Goal: Transaction & Acquisition: Purchase product/service

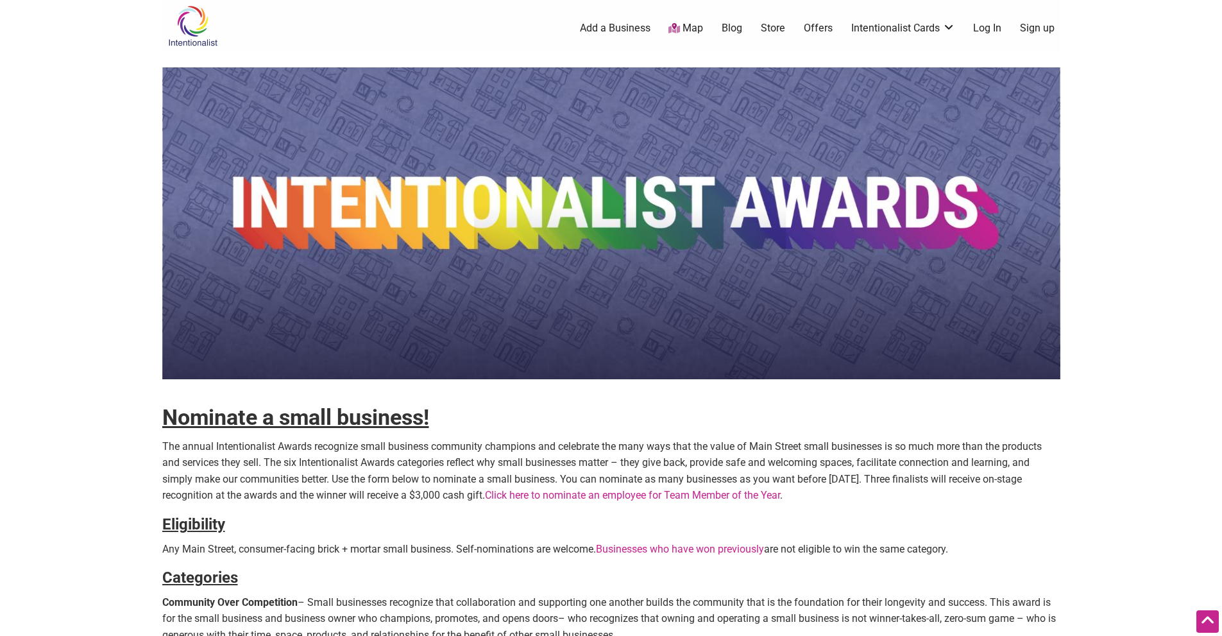
scroll to position [449, 0]
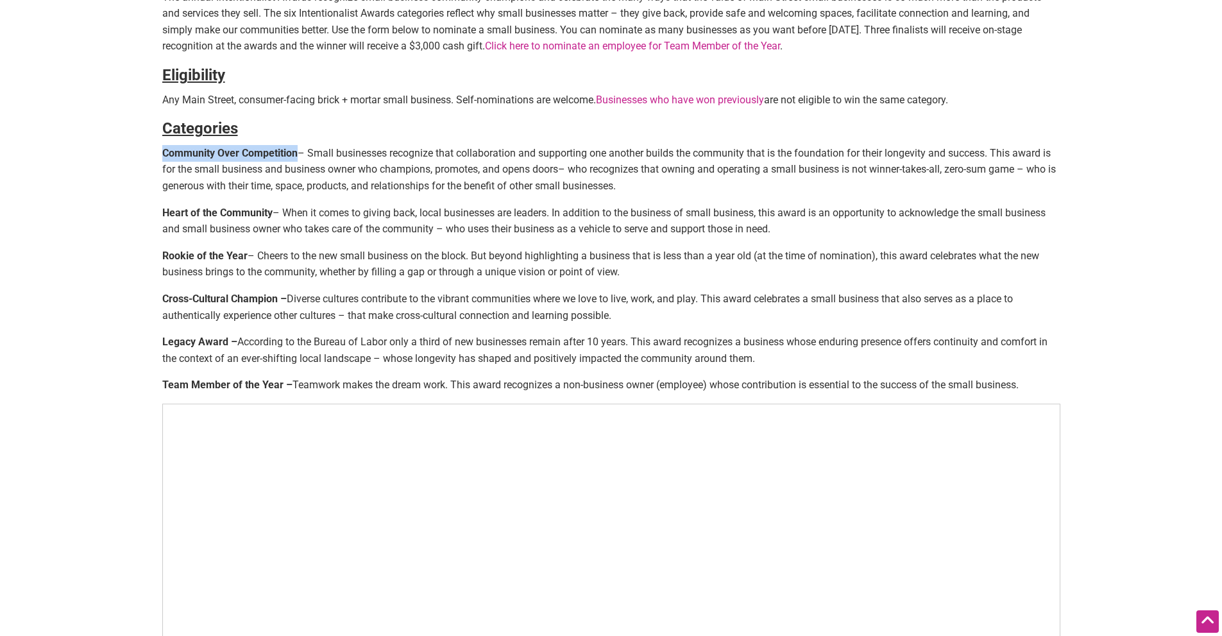
drag, startPoint x: 0, startPoint y: 0, endPoint x: 161, endPoint y: 147, distance: 218.0
copy strong "Community Over Competition"
drag, startPoint x: 164, startPoint y: 212, endPoint x: 273, endPoint y: 211, distance: 109.1
click at [273, 211] on p "Heart of the Community – When it comes to giving back, local businesses are lea…" at bounding box center [611, 221] width 898 height 33
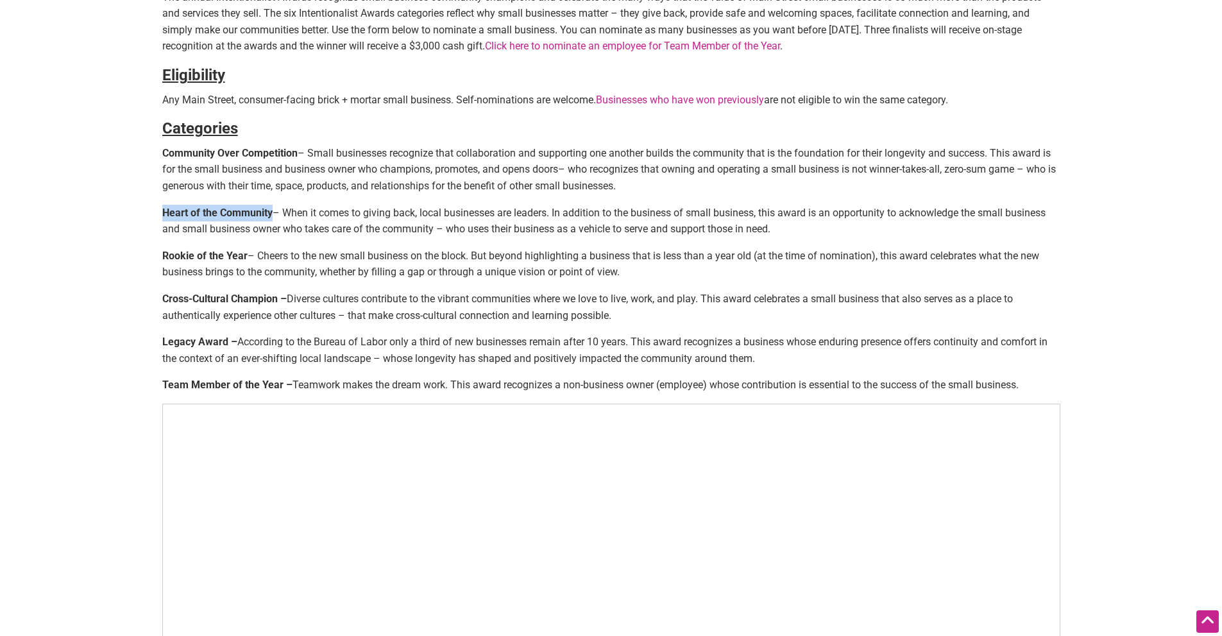
copy strong "Heart of the Community"
drag, startPoint x: 297, startPoint y: 150, endPoint x: 162, endPoint y: 151, distance: 134.8
click at [162, 151] on strong "Community Over Competition" at bounding box center [229, 153] width 135 height 12
copy strong "Community Over Competition"
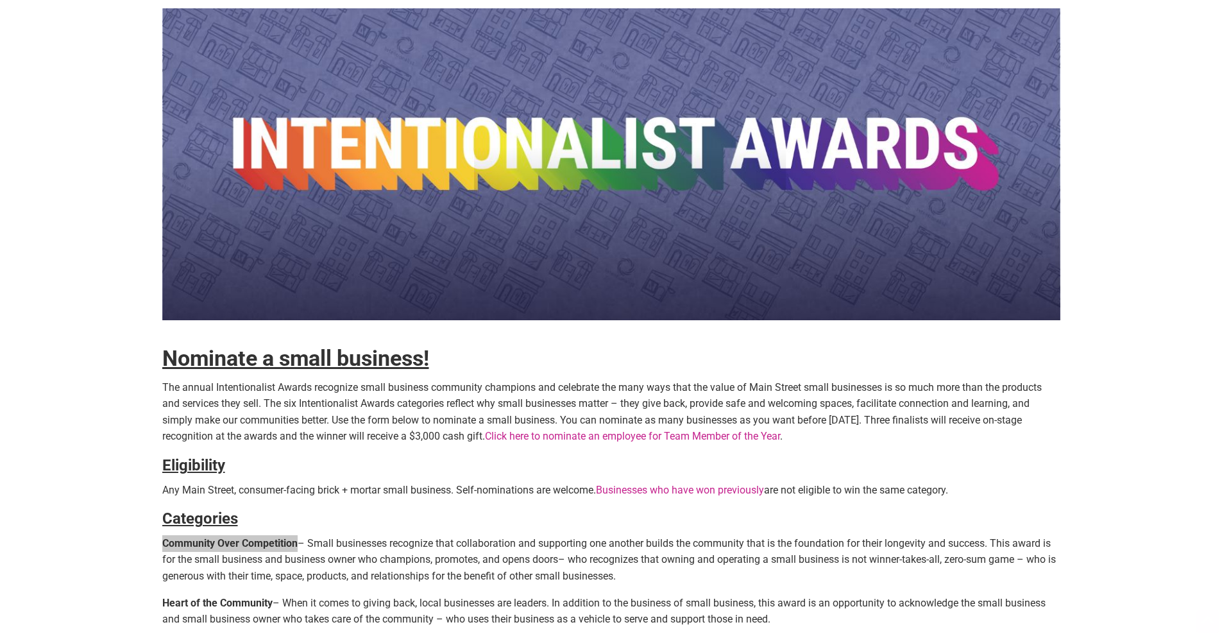
scroll to position [0, 0]
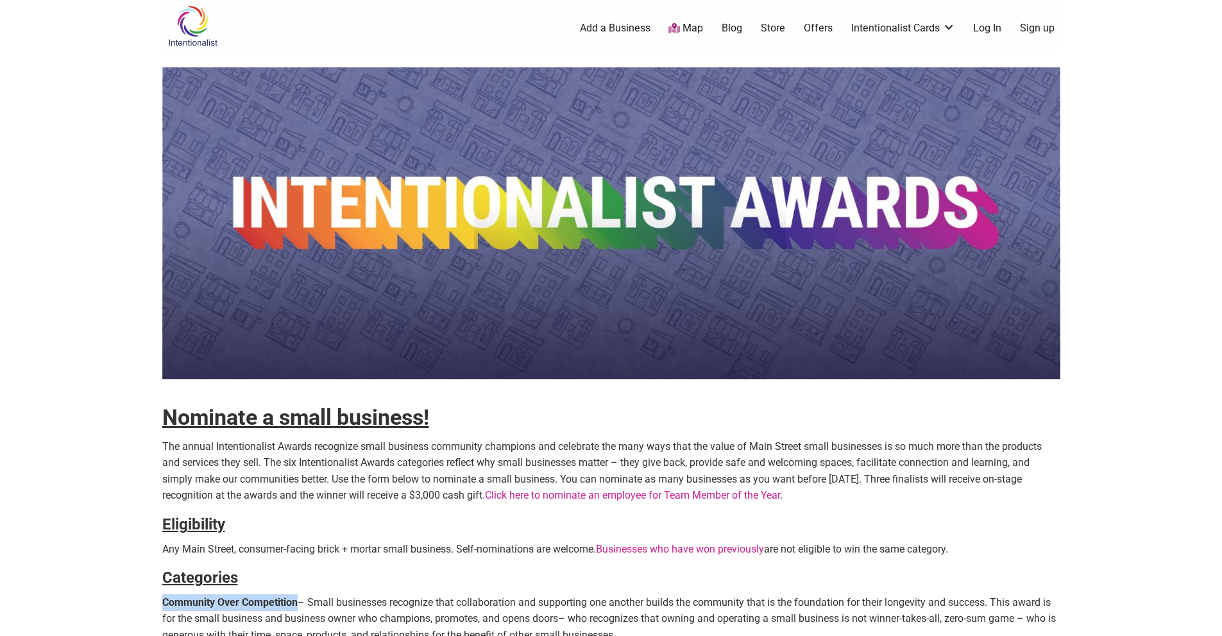
click at [830, 29] on link "Offers" at bounding box center [818, 28] width 29 height 14
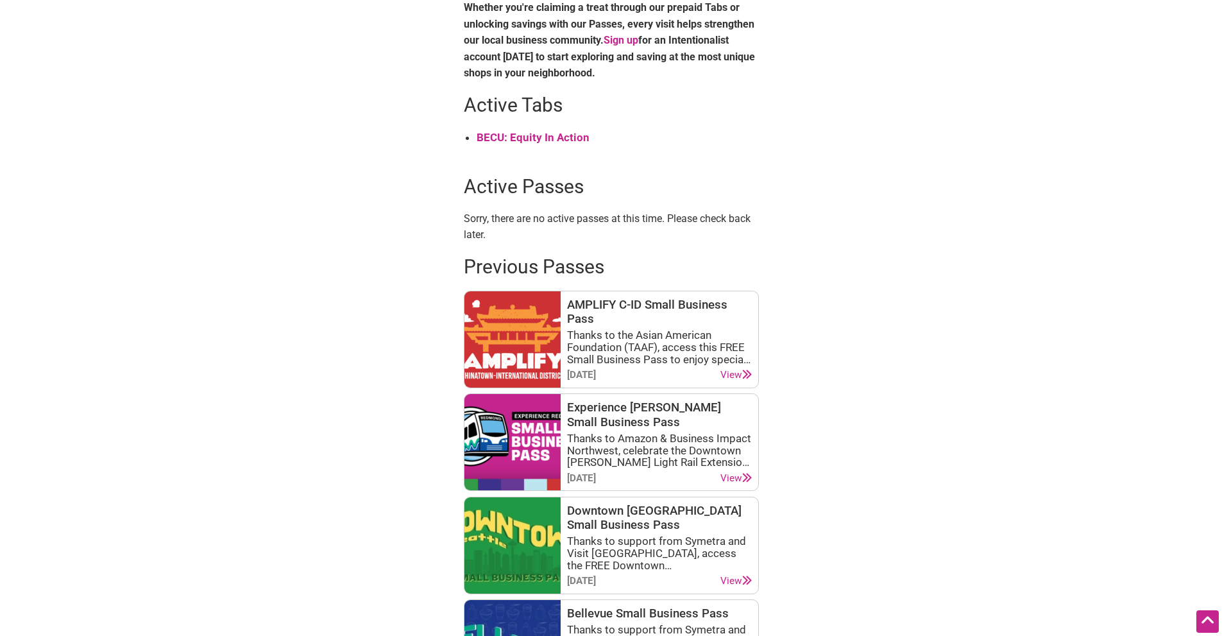
scroll to position [257, 0]
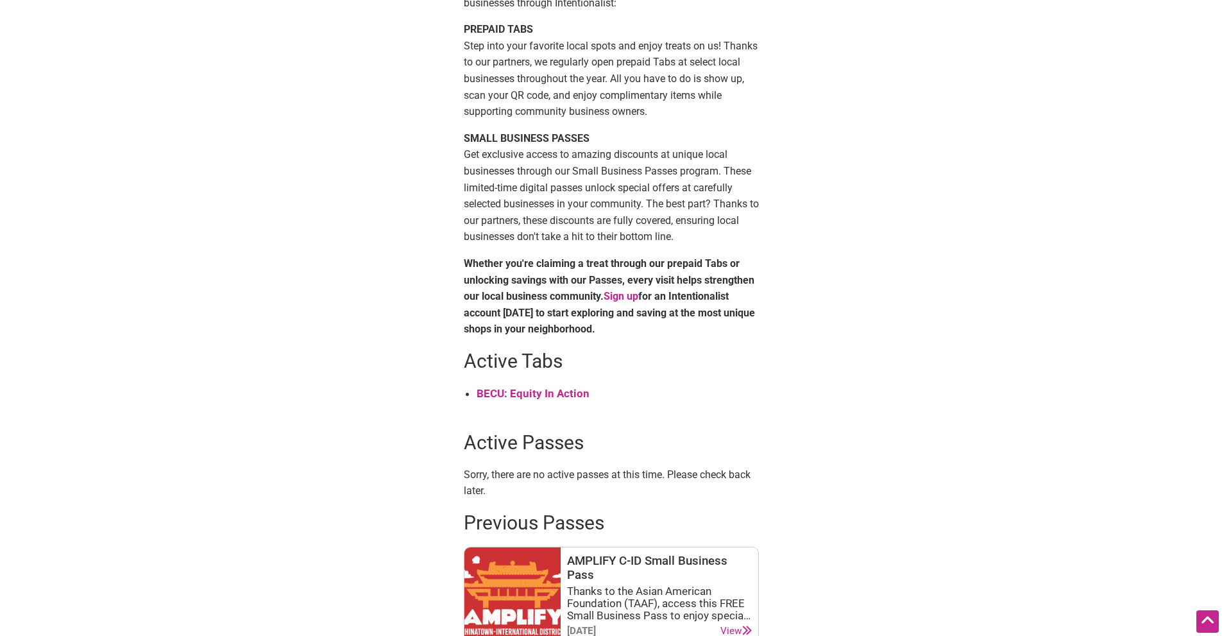
click at [549, 395] on strong "BECU: Equity In Action" at bounding box center [533, 393] width 113 height 13
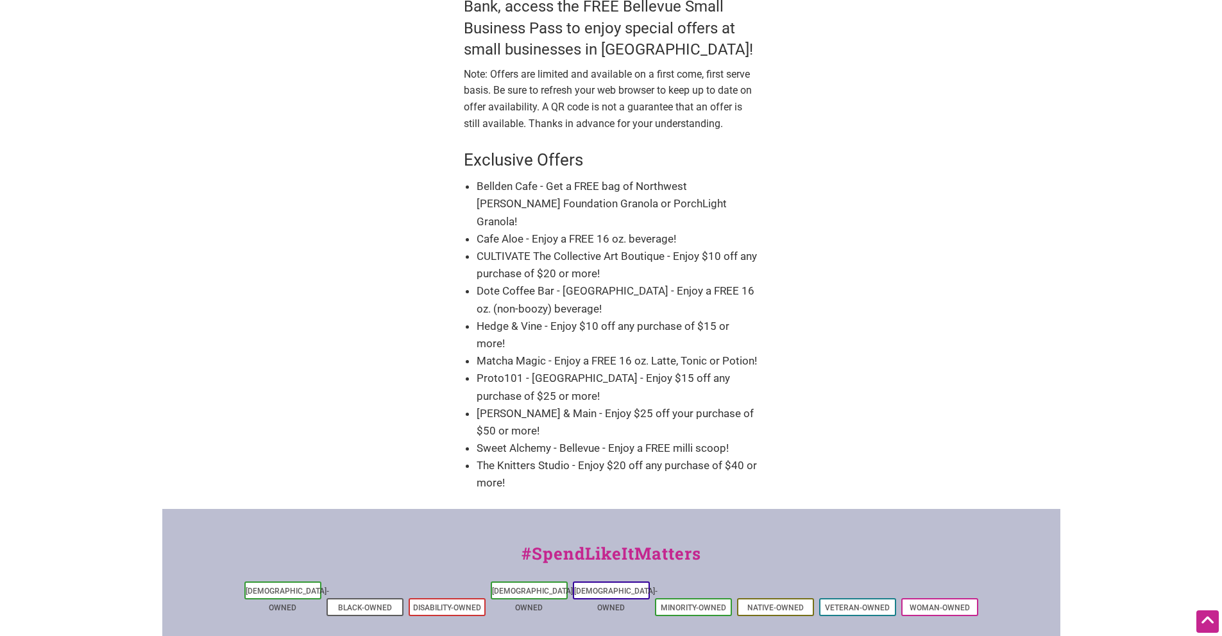
scroll to position [193, 0]
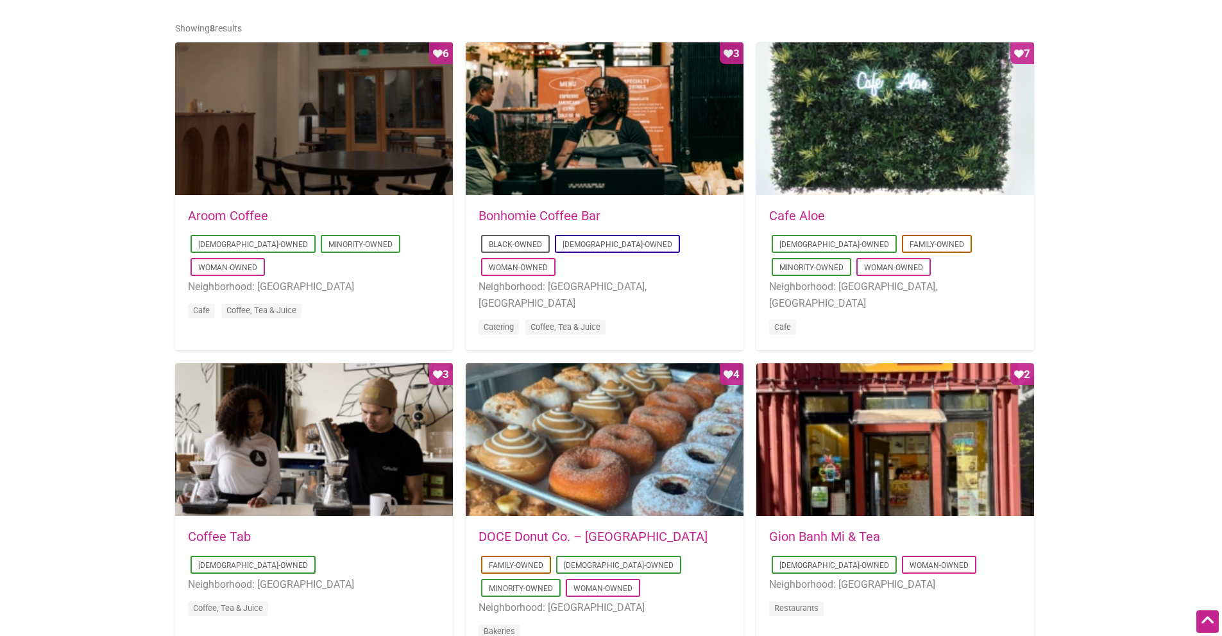
scroll to position [257, 0]
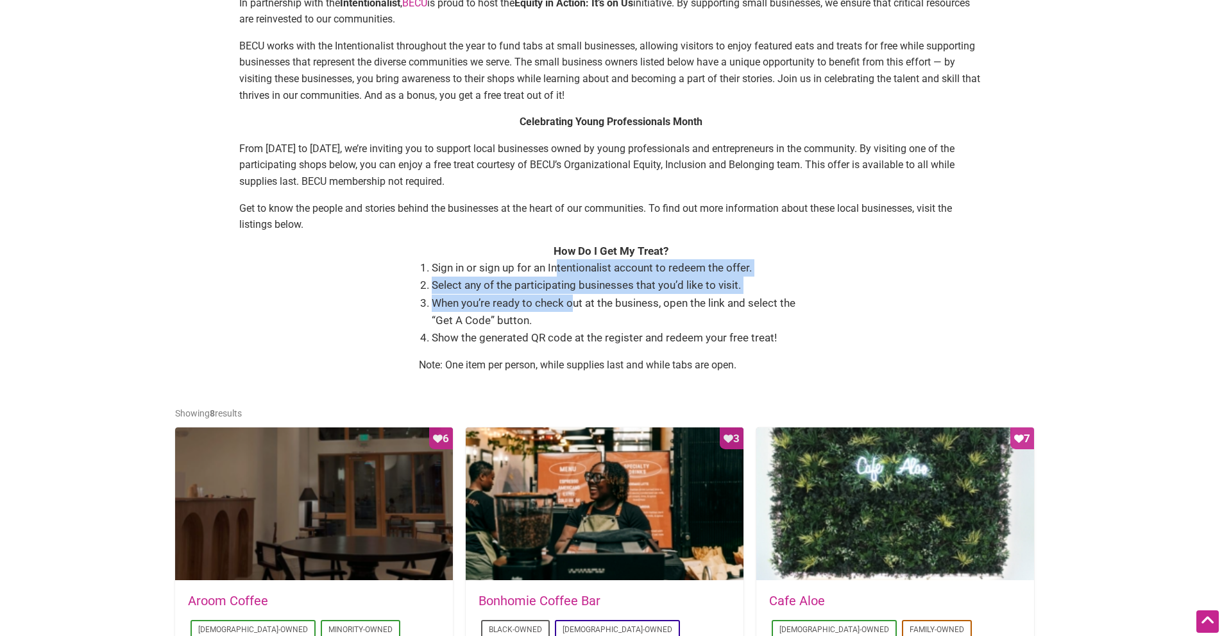
drag, startPoint x: 557, startPoint y: 268, endPoint x: 572, endPoint y: 309, distance: 43.9
click at [572, 309] on ol "Sign in or sign up for an Intentionalist account to redeem the offer. Select an…" at bounding box center [618, 302] width 372 height 87
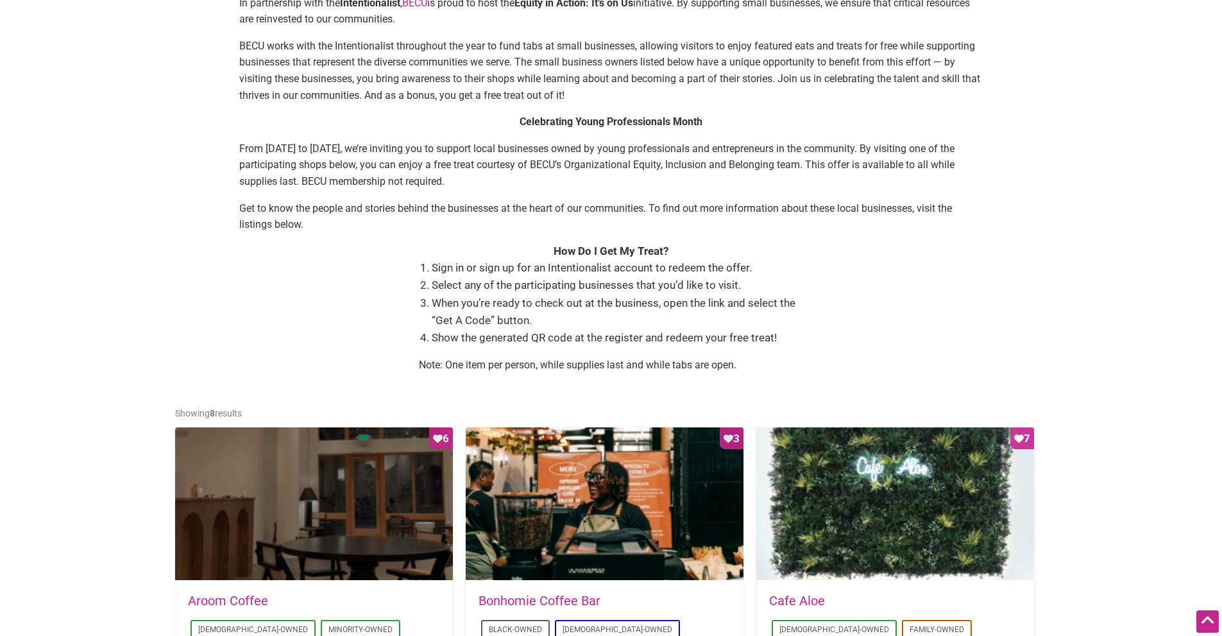
click at [731, 313] on li "When you’re ready to check out at the business, open the link and select the “G…" at bounding box center [618, 312] width 372 height 35
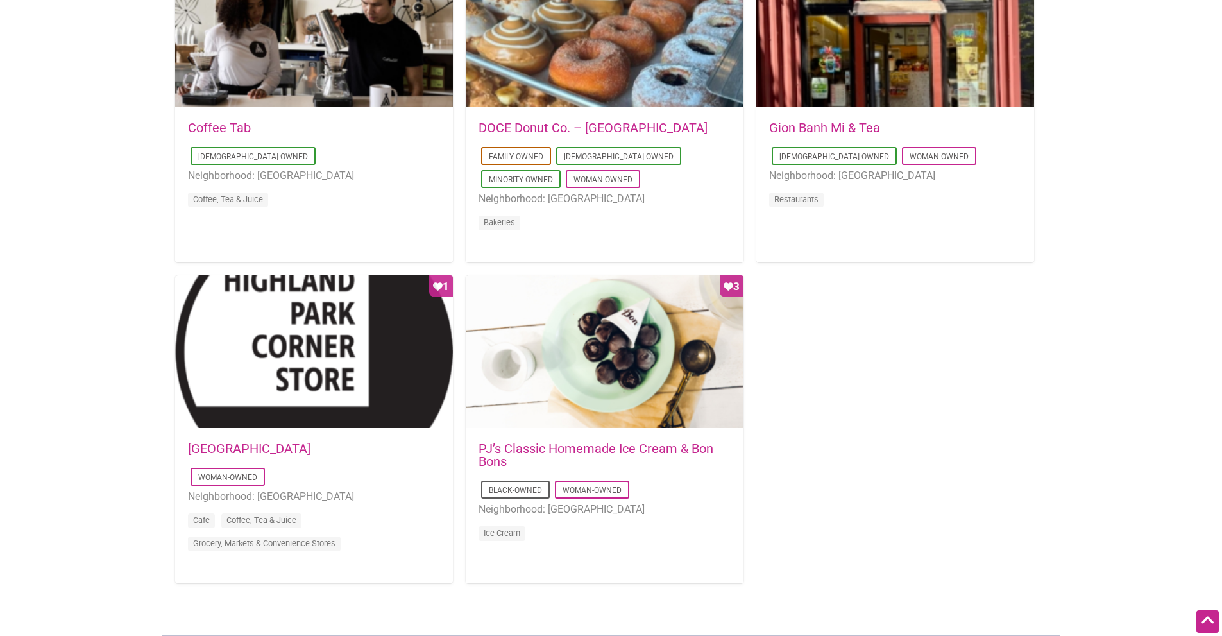
scroll to position [1091, 0]
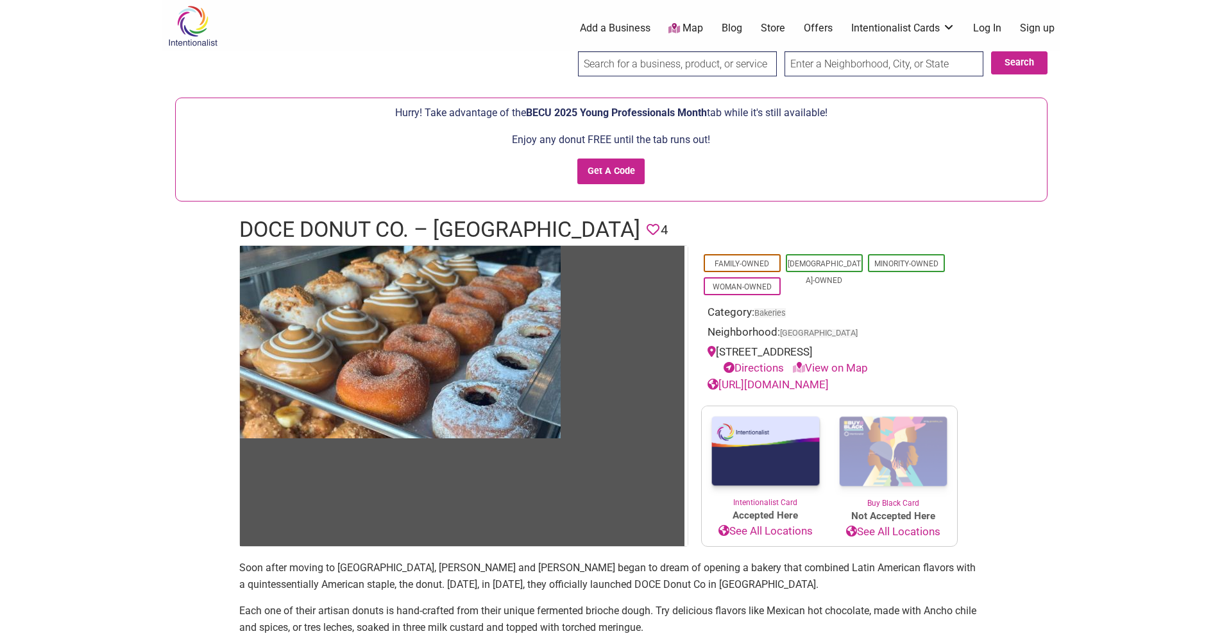
drag, startPoint x: 719, startPoint y: 352, endPoint x: 880, endPoint y: 353, distance: 161.7
click at [880, 353] on div "[STREET_ADDRESS] Directions View on Map" at bounding box center [830, 360] width 244 height 33
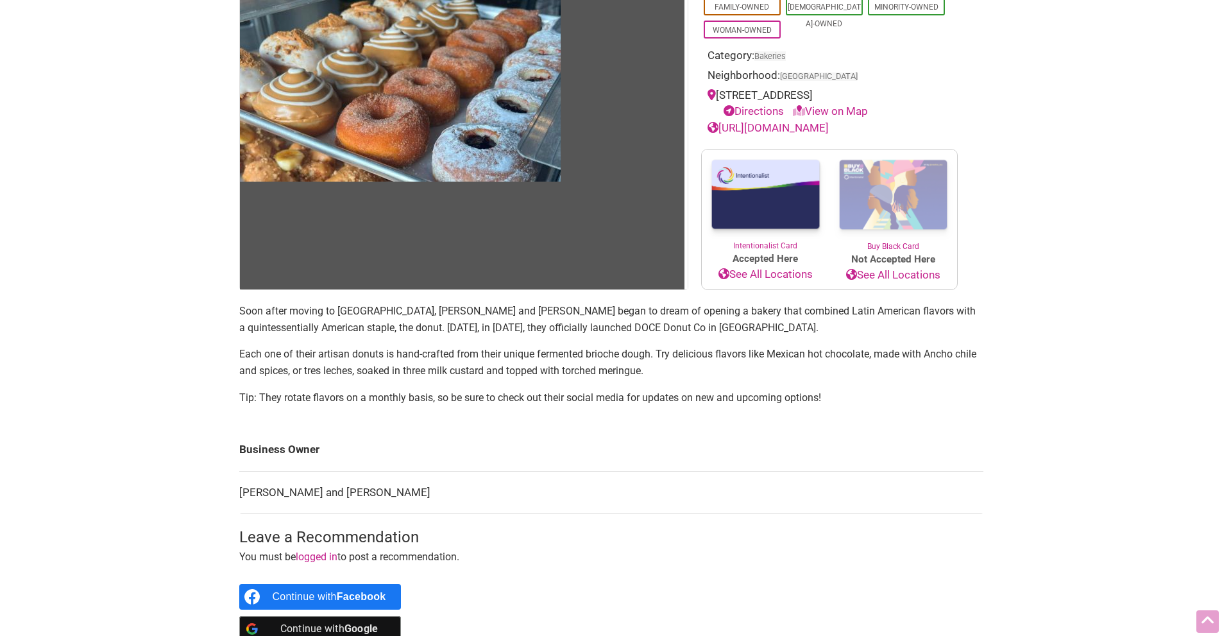
click at [225, 325] on div "Intentionalist Spend like it matters 0 Add a Business Map Blog Store Offers Int…" at bounding box center [611, 363] width 898 height 1240
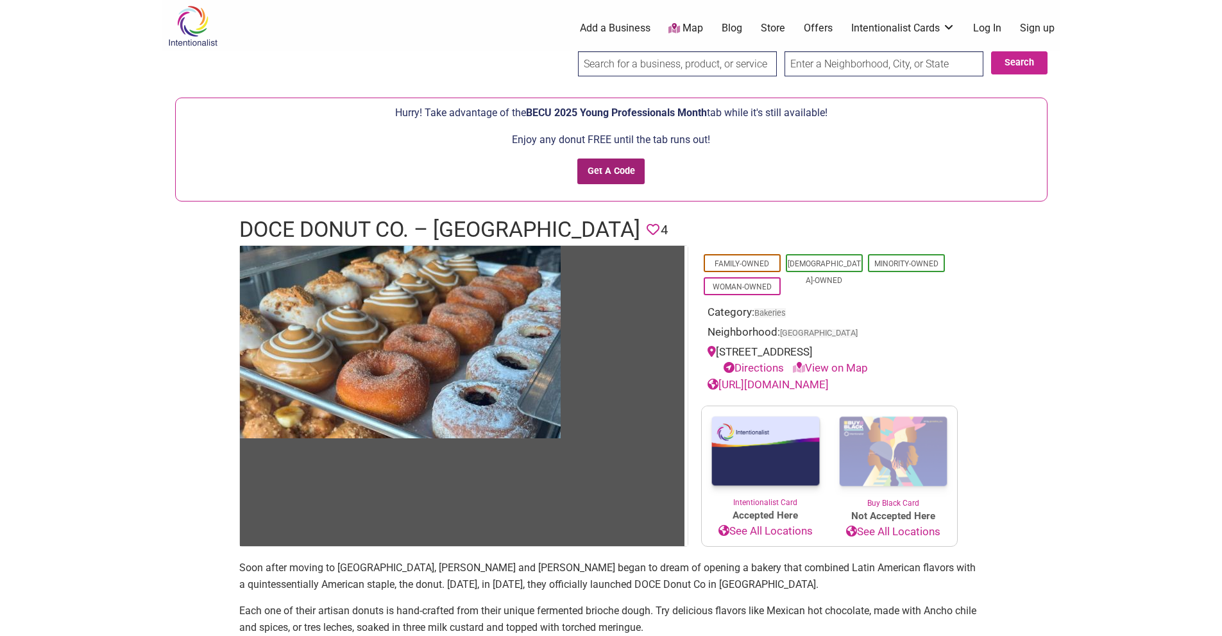
click at [633, 169] on input "Get A Code" at bounding box center [611, 172] width 67 height 26
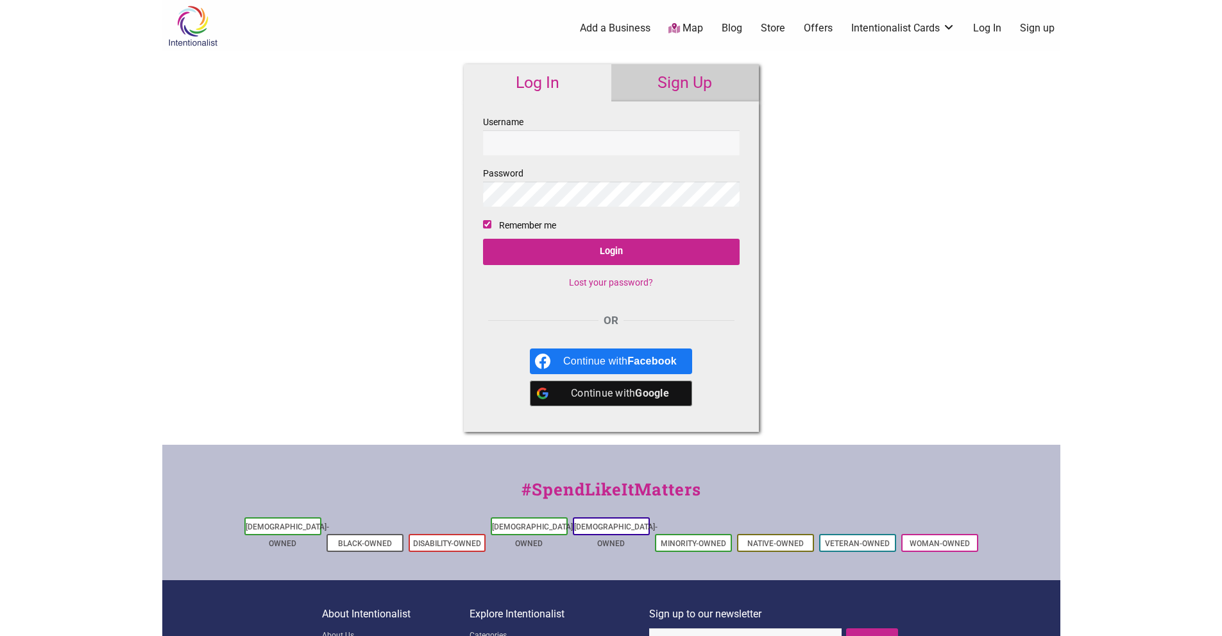
click at [611, 397] on div "Continue with Google" at bounding box center [620, 394] width 114 height 26
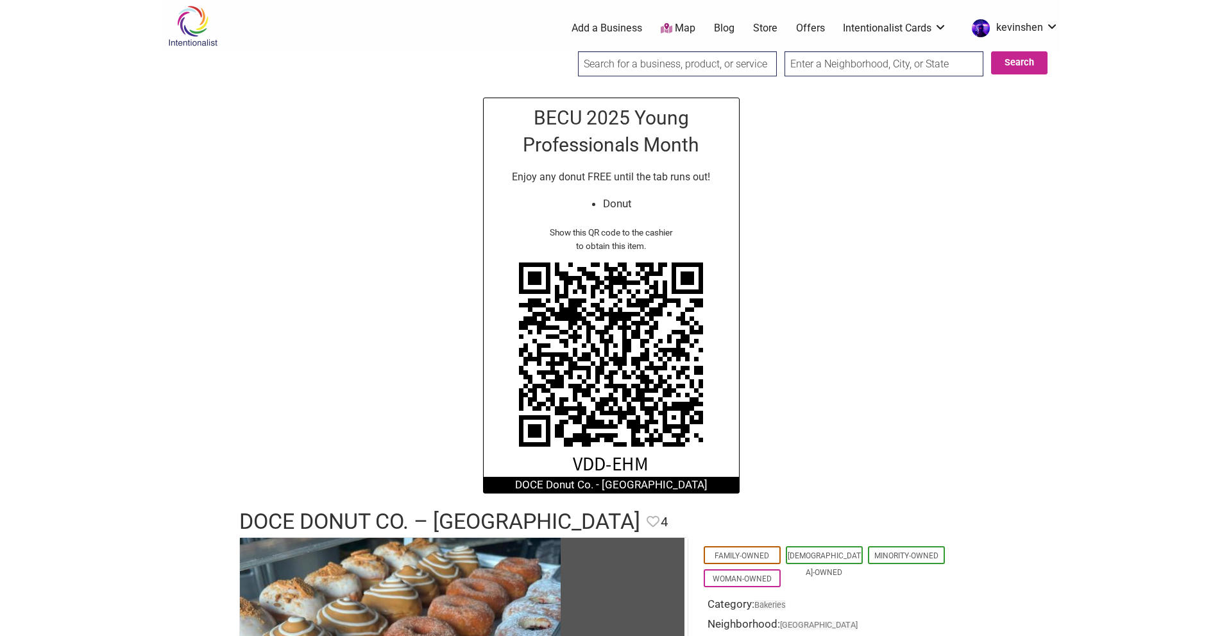
click at [769, 26] on link "Store" at bounding box center [765, 28] width 24 height 14
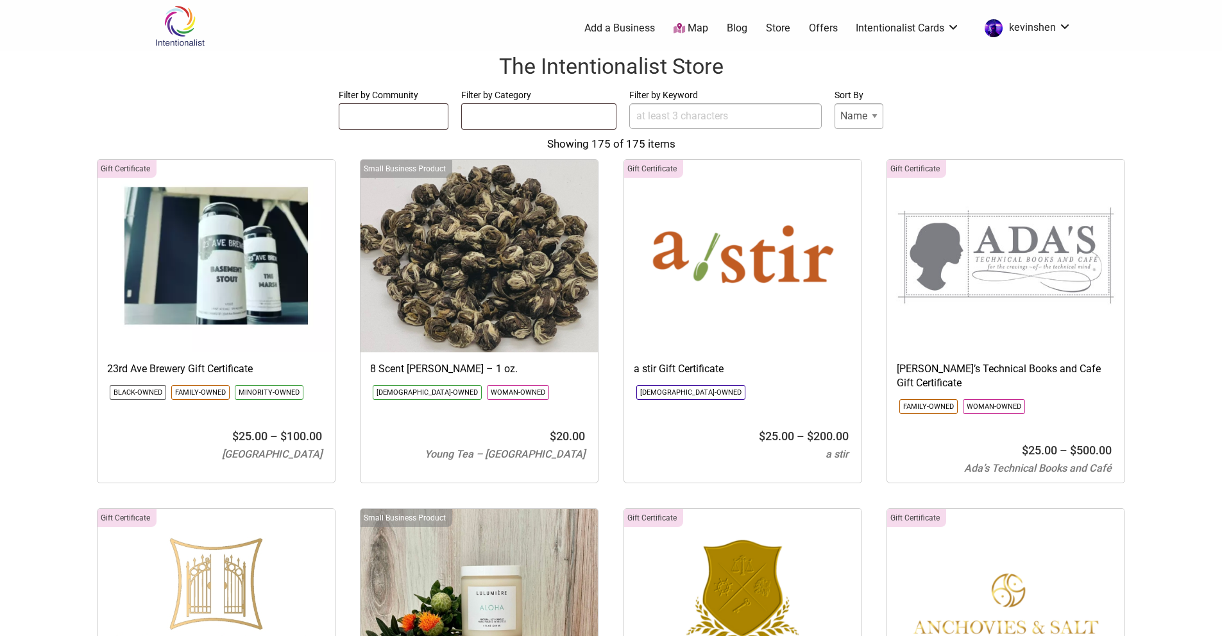
select select
click at [908, 62] on link "Buy Black Card" at bounding box center [908, 62] width 83 height 14
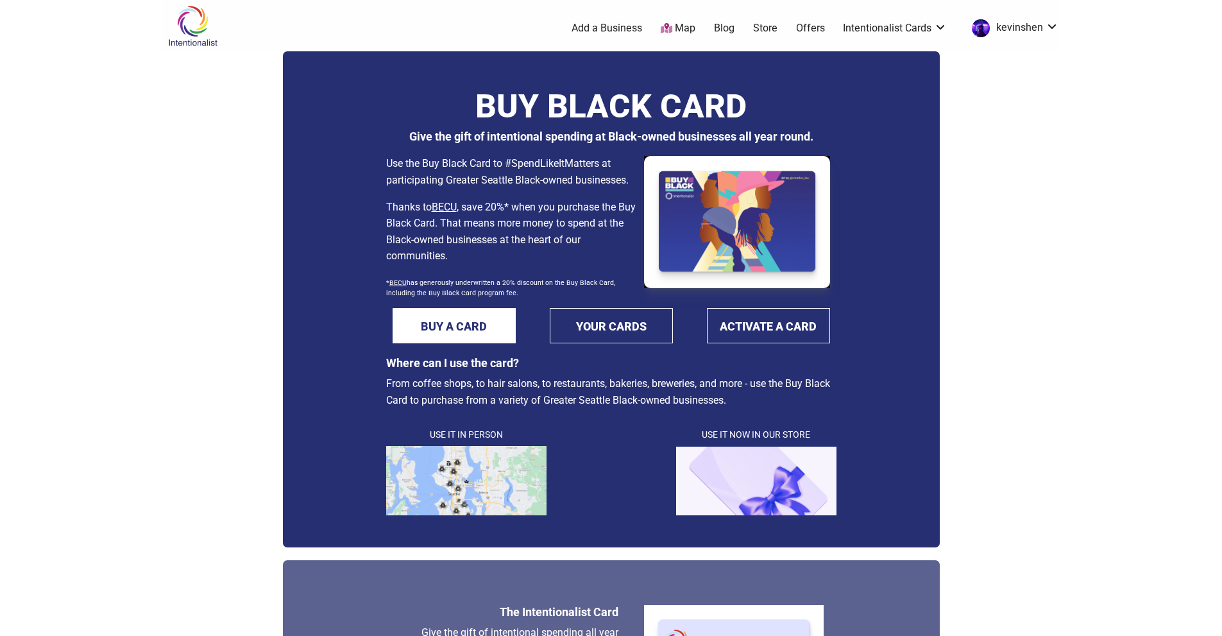
drag, startPoint x: 532, startPoint y: 163, endPoint x: 533, endPoint y: 177, distance: 14.1
click at [533, 177] on p "Use the Buy Black Card to #SpendLikeItMatters at participating Greater Seattle …" at bounding box center [512, 171] width 252 height 33
click at [884, 83] on link "Intentionalist Card" at bounding box center [895, 85] width 83 height 14
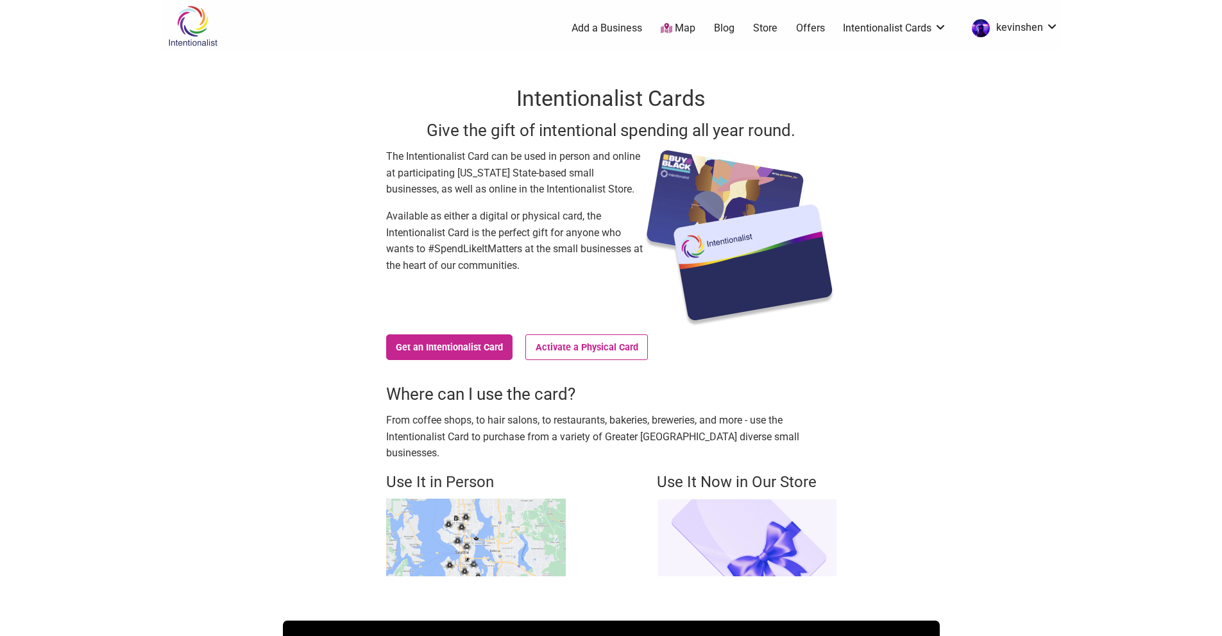
scroll to position [64, 0]
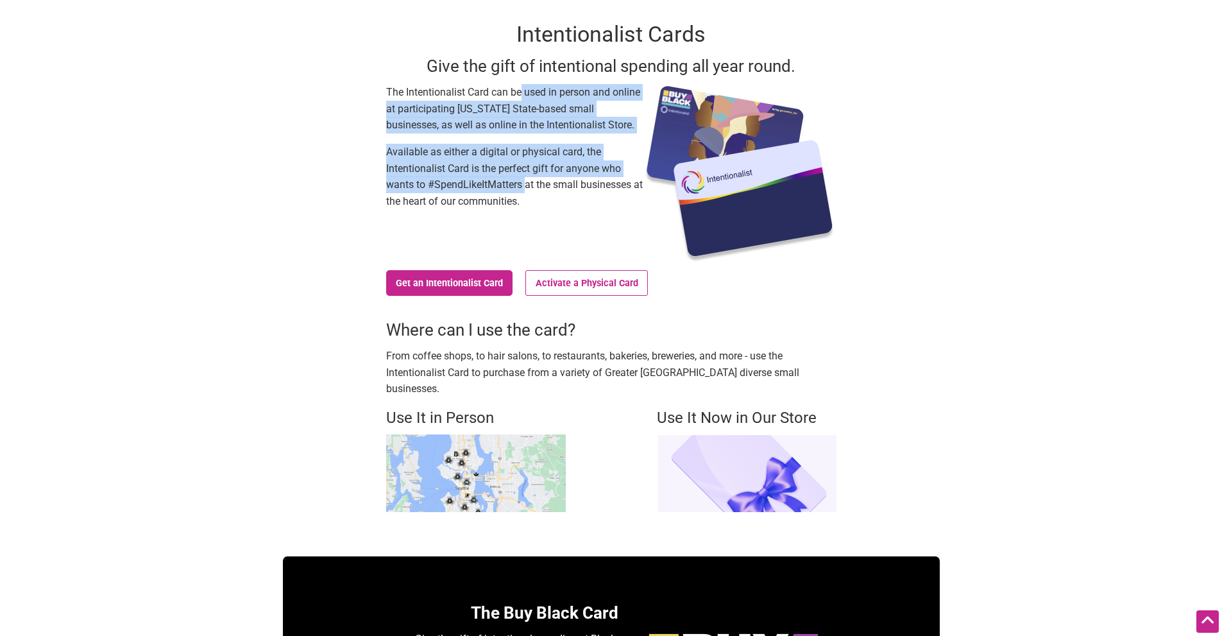
drag, startPoint x: 520, startPoint y: 96, endPoint x: 525, endPoint y: 185, distance: 89.3
click at [525, 185] on div "The Intentionalist Card can be used in person and online at participating Washi…" at bounding box center [514, 174] width 257 height 180
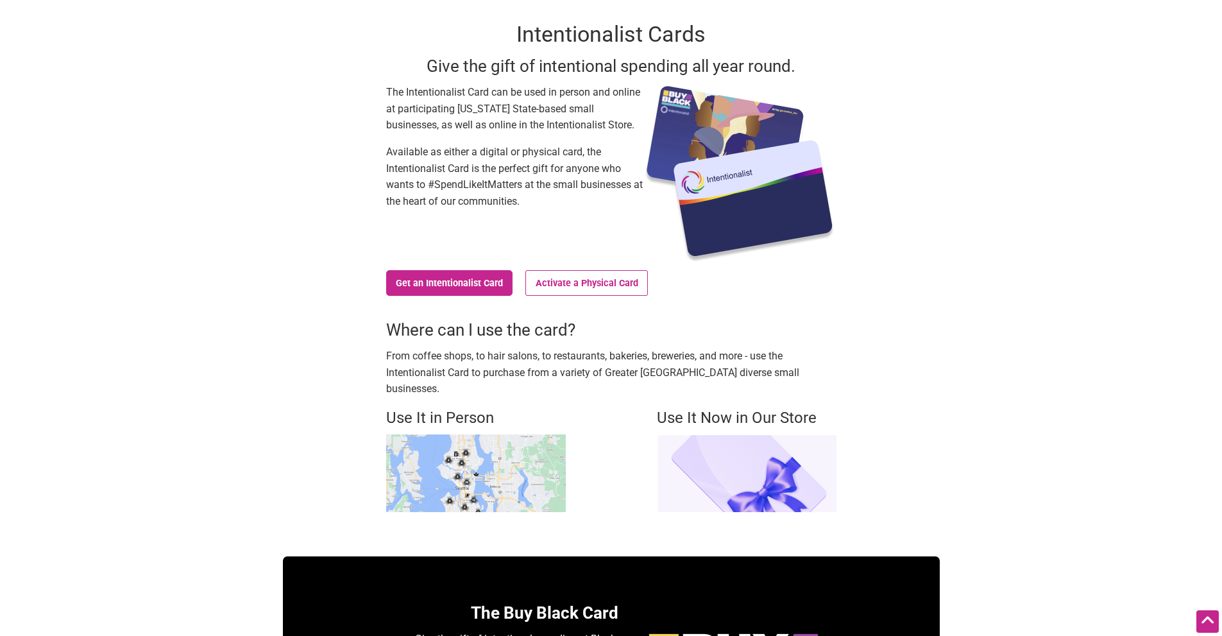
click at [537, 184] on p "Available as either a digital or physical card, the Intentionalist Card is the …" at bounding box center [514, 176] width 257 height 65
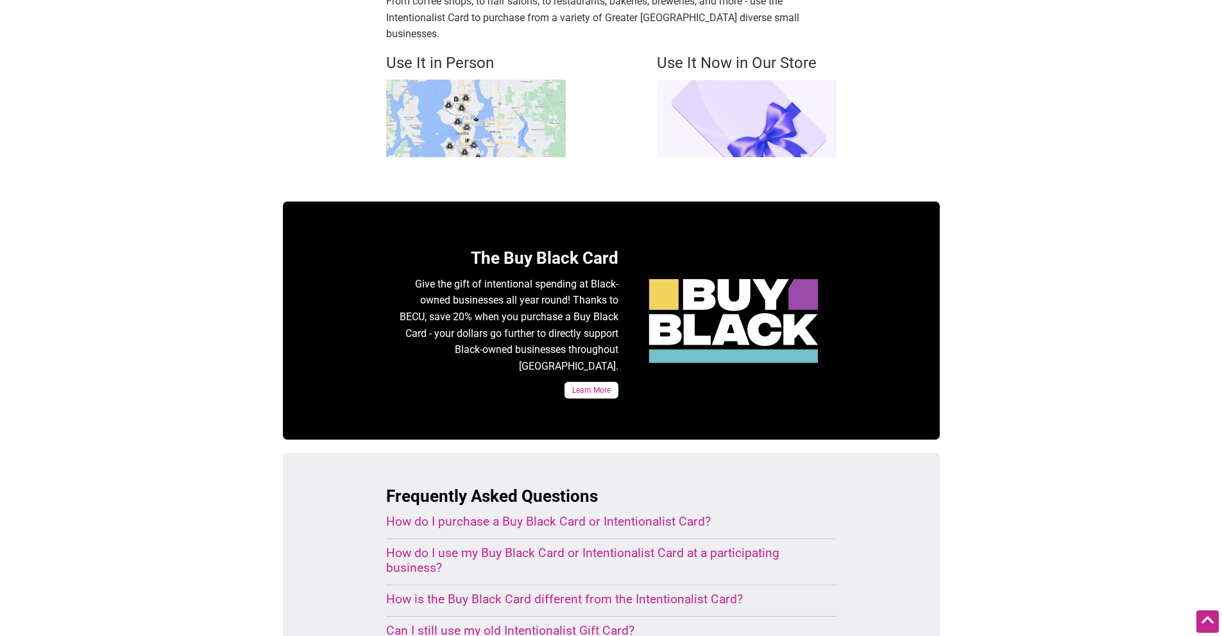
scroll to position [449, 0]
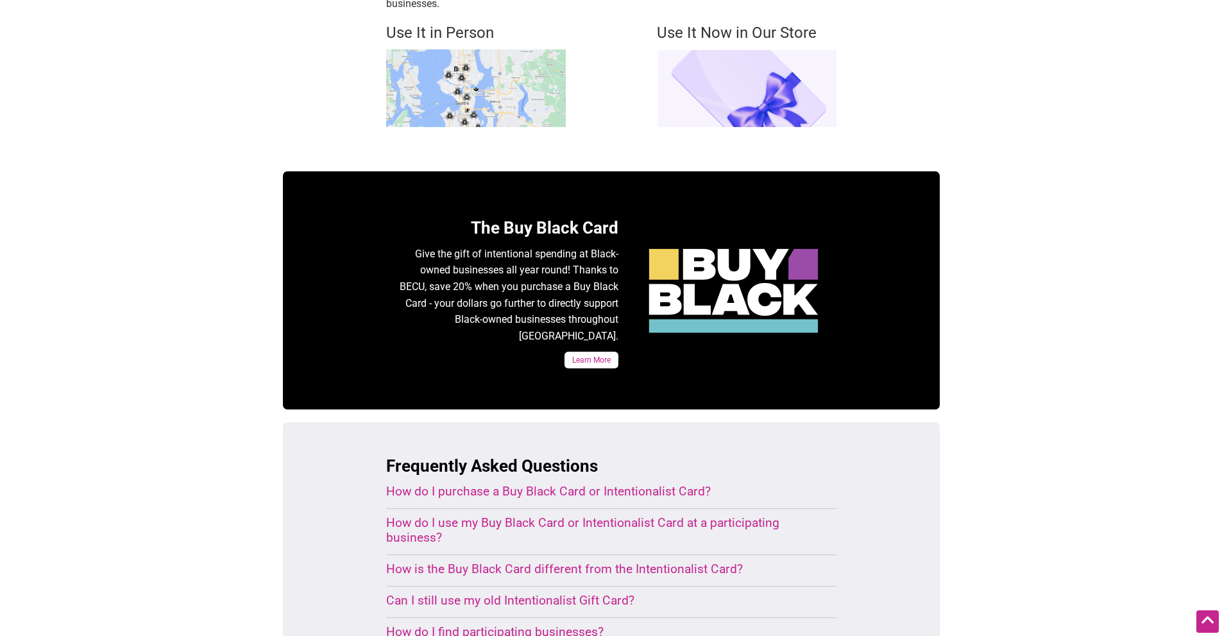
click at [755, 71] on img at bounding box center [747, 88] width 180 height 78
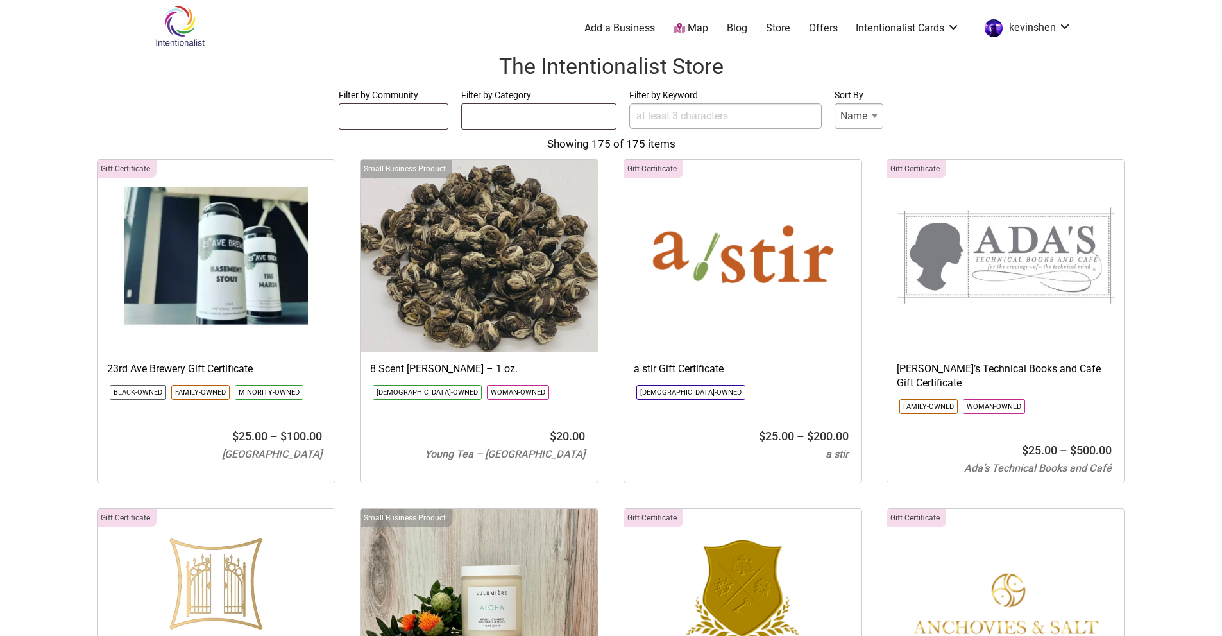
select select
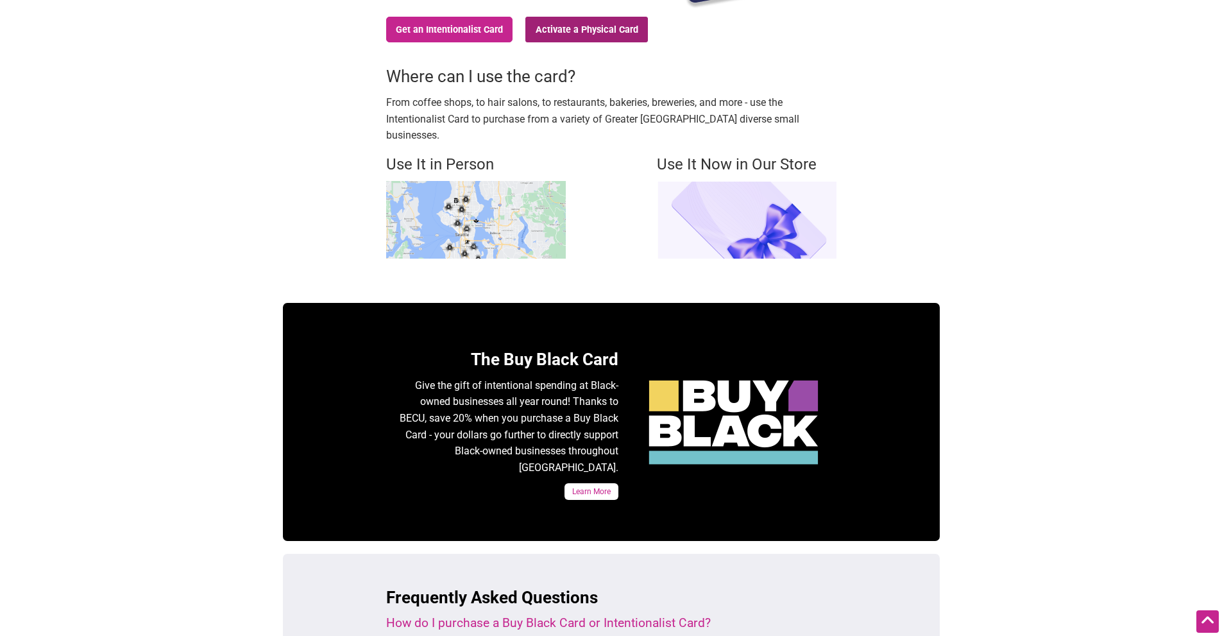
scroll to position [193, 0]
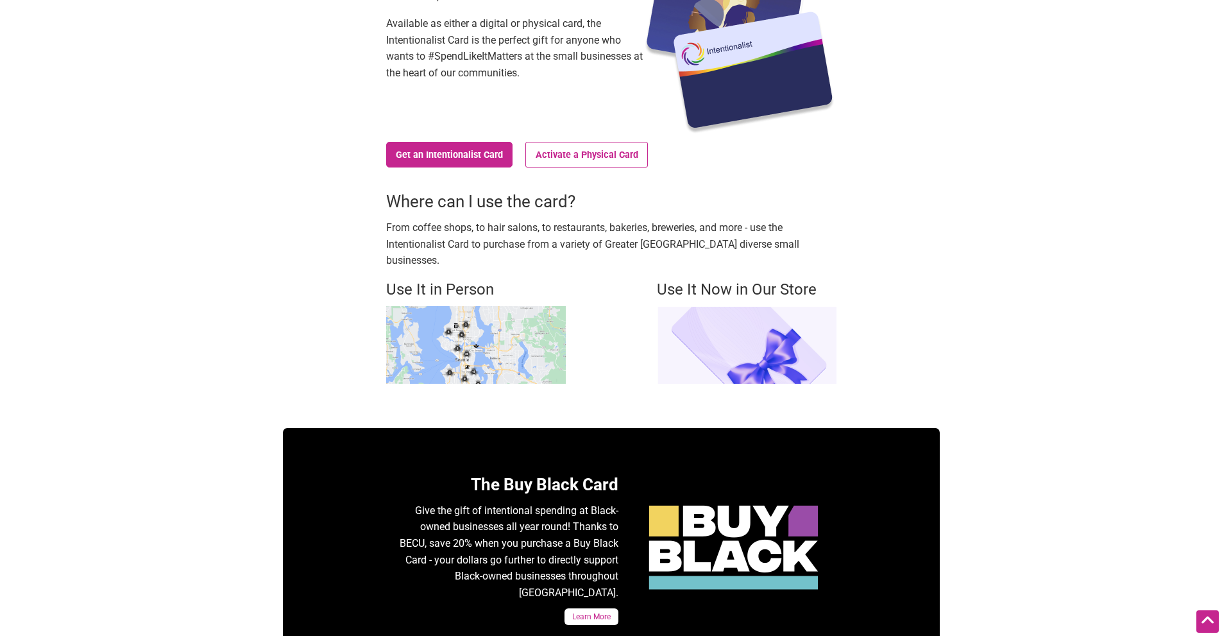
click at [486, 323] on img at bounding box center [476, 345] width 180 height 78
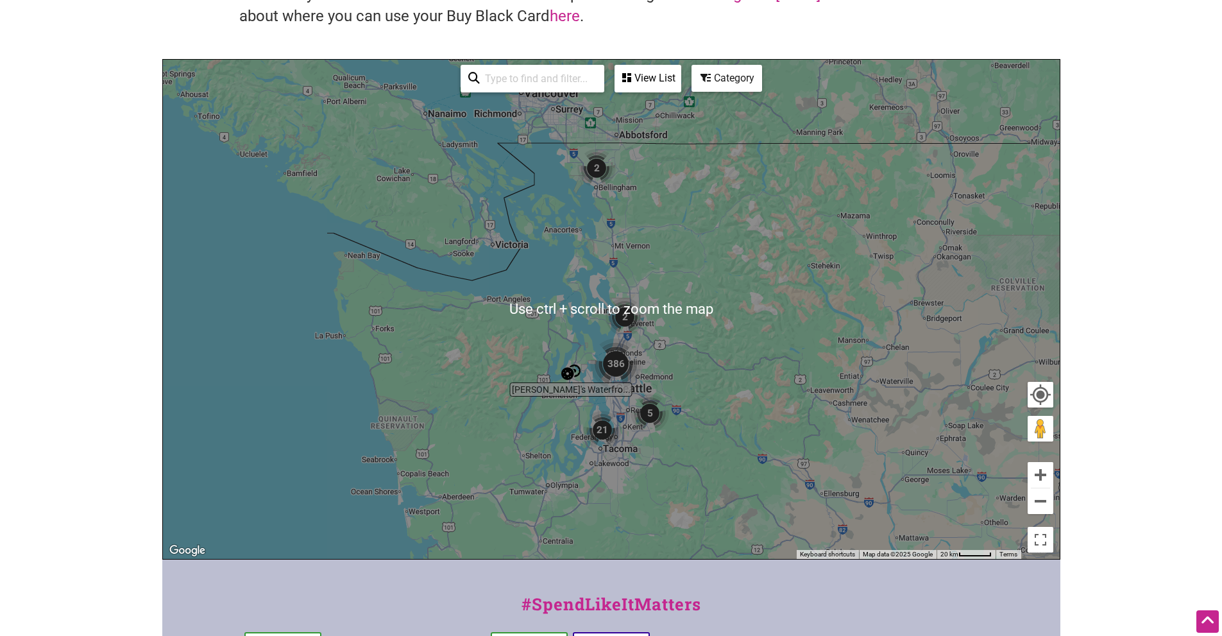
scroll to position [128, 0]
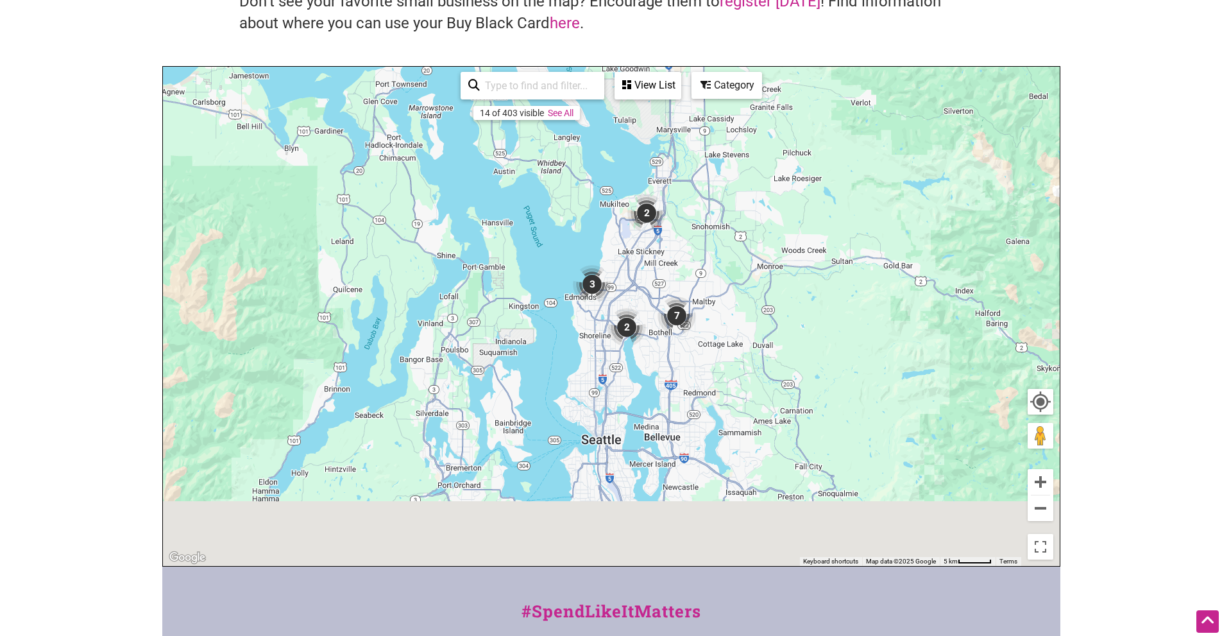
drag, startPoint x: 611, startPoint y: 359, endPoint x: 612, endPoint y: 222, distance: 137.3
click at [612, 265] on img "3" at bounding box center [592, 284] width 39 height 39
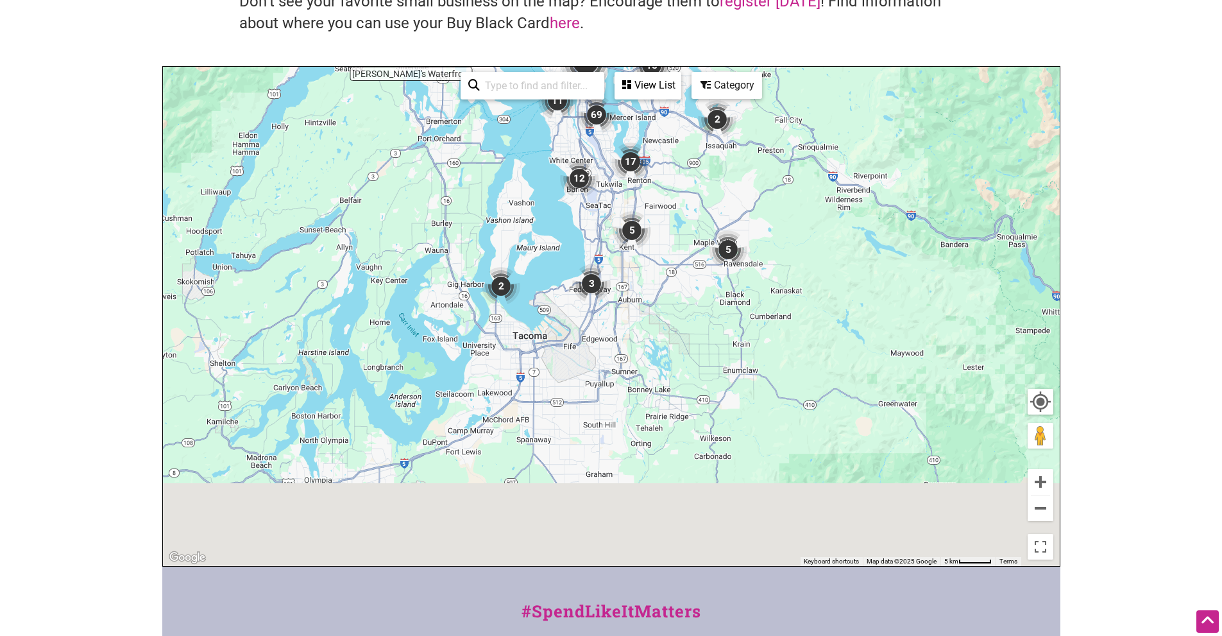
drag, startPoint x: 633, startPoint y: 428, endPoint x: 606, endPoint y: 143, distance: 286.2
click at [606, 143] on div "To navigate, press the arrow keys." at bounding box center [611, 316] width 897 height 499
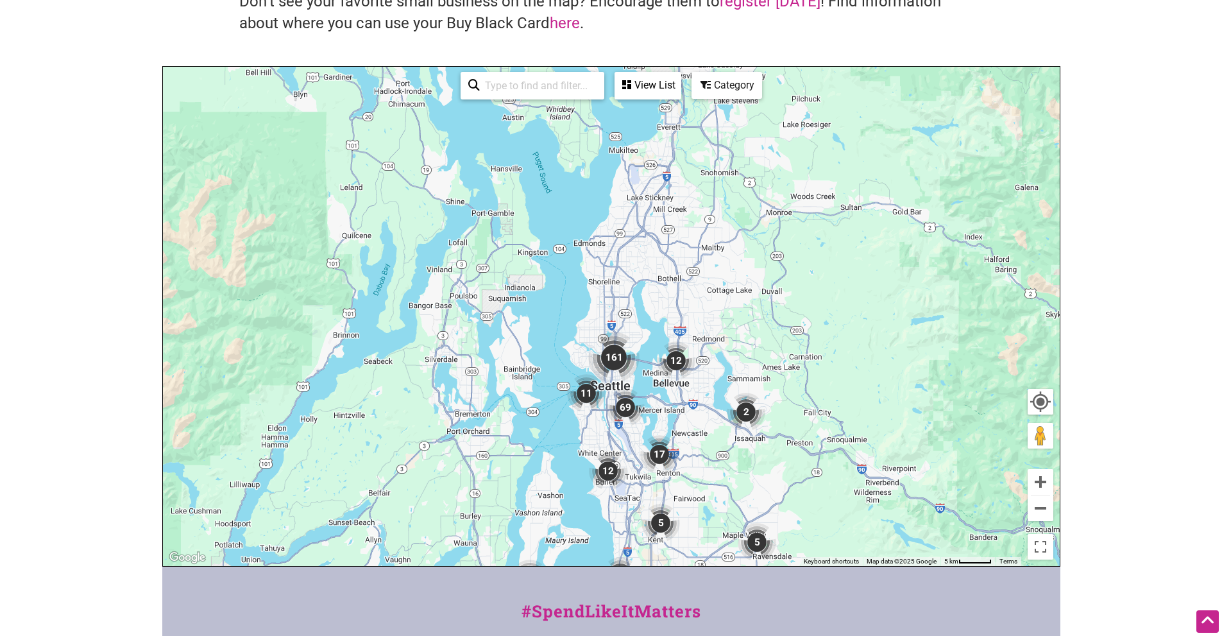
drag, startPoint x: 605, startPoint y: 151, endPoint x: 637, endPoint y: 461, distance: 311.6
click at [636, 466] on div "To navigate, press the arrow keys." at bounding box center [611, 316] width 897 height 499
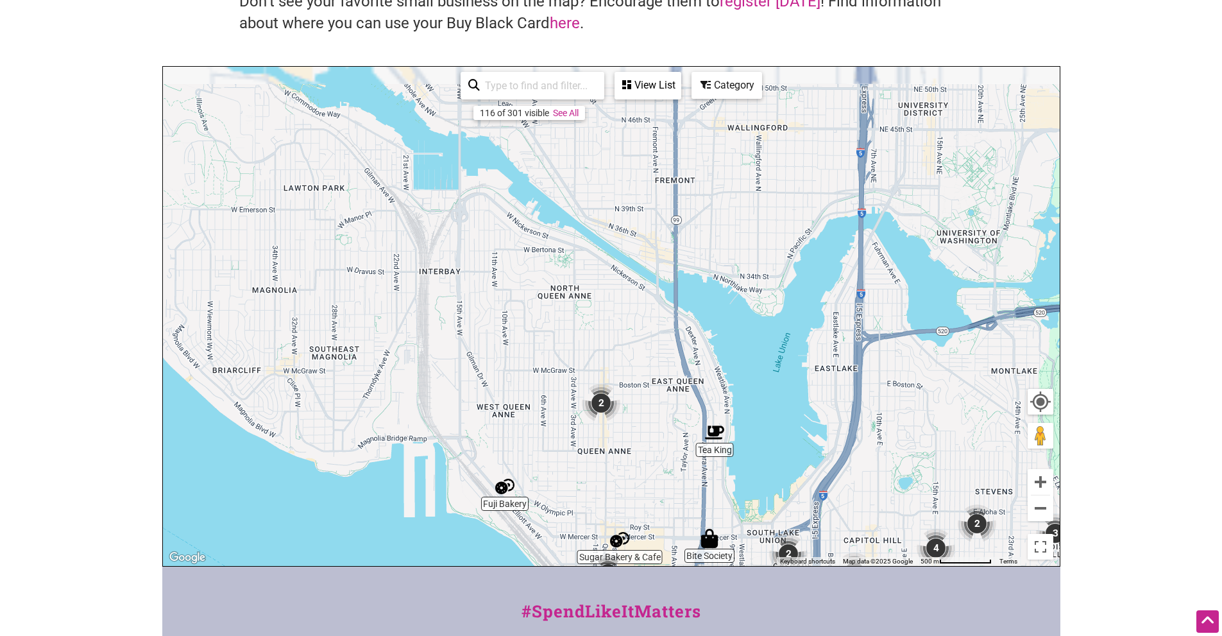
drag, startPoint x: 674, startPoint y: 185, endPoint x: 674, endPoint y: 388, distance: 202.1
click at [674, 388] on div "To navigate, press the arrow keys." at bounding box center [611, 316] width 897 height 499
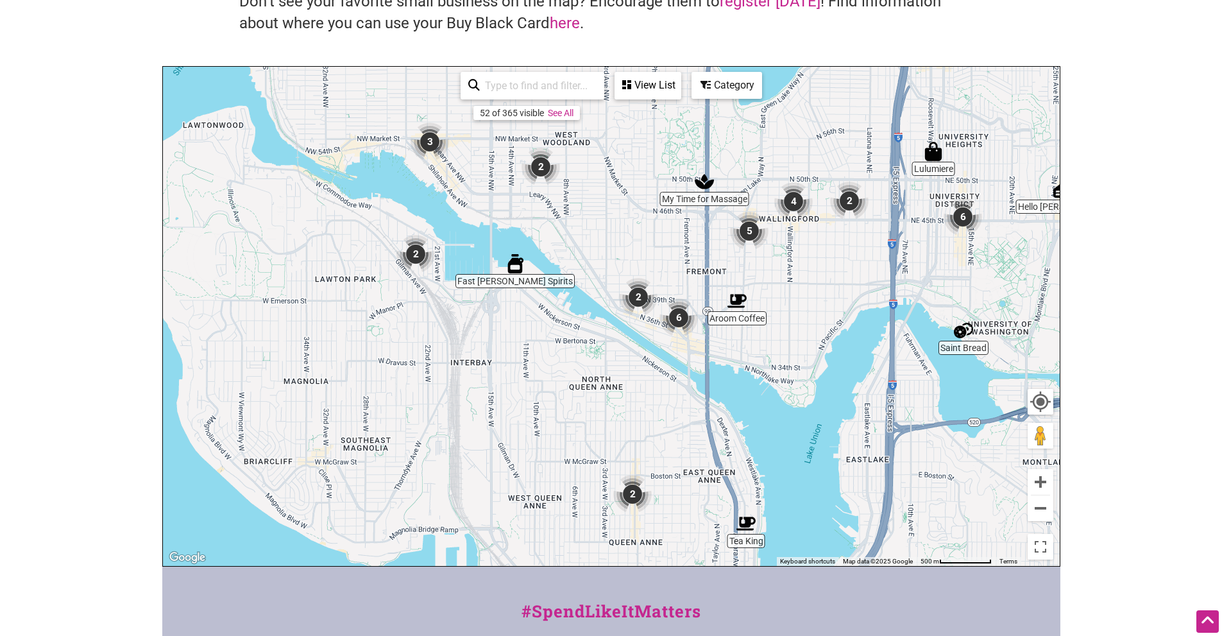
drag, startPoint x: 619, startPoint y: 236, endPoint x: 700, endPoint y: 394, distance: 177.7
click at [700, 394] on div "To navigate, press the arrow keys." at bounding box center [611, 316] width 897 height 499
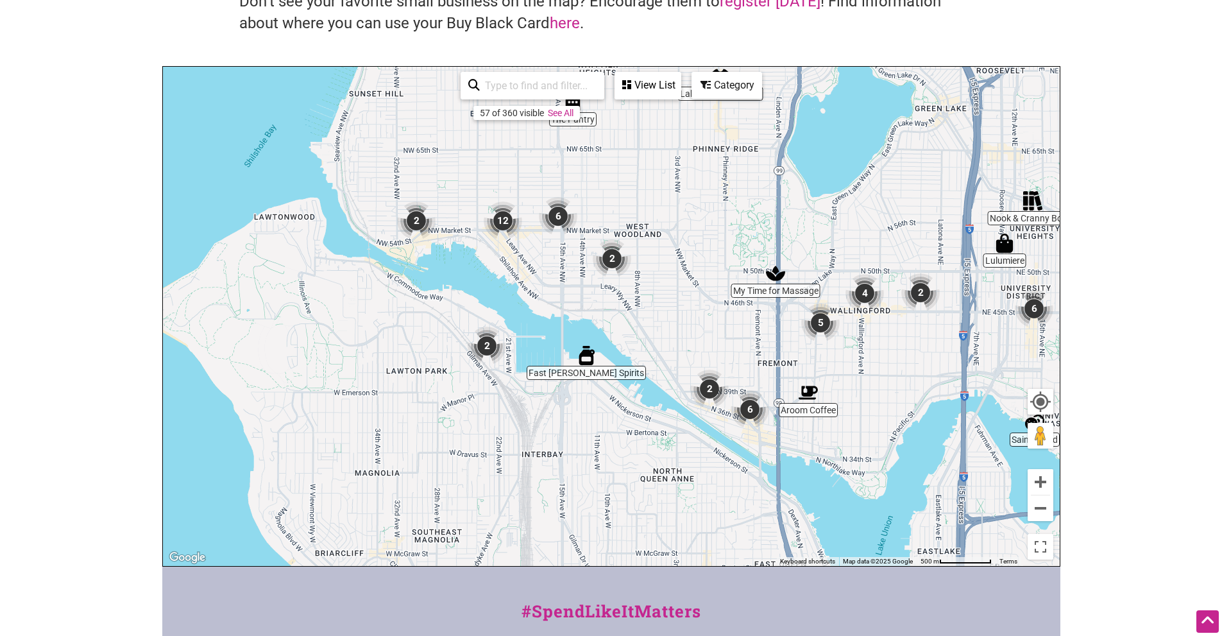
click at [479, 341] on img "2" at bounding box center [487, 346] width 39 height 39
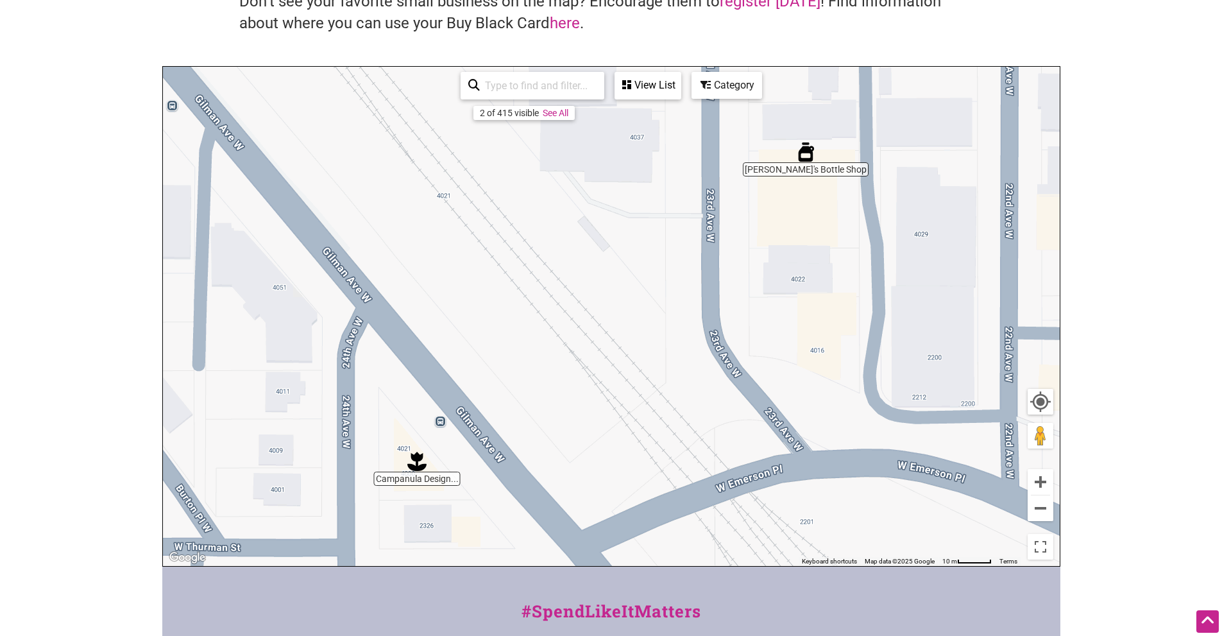
click at [420, 462] on img "Campanula Design Studio" at bounding box center [416, 461] width 19 height 19
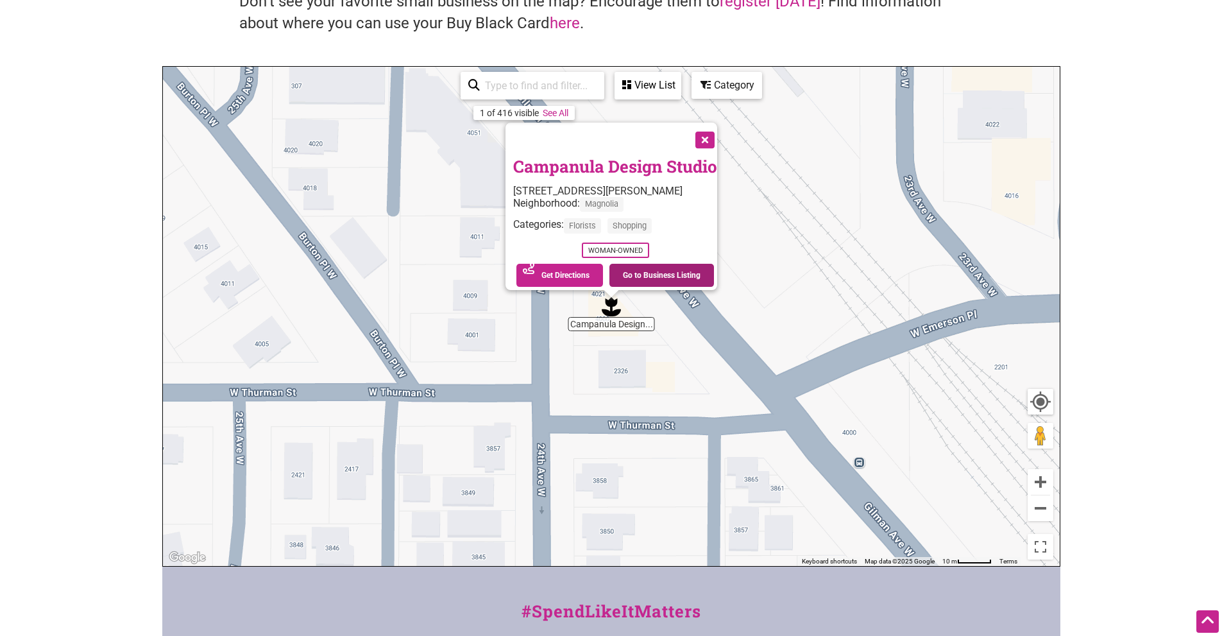
click at [639, 265] on link "Go to Business Listing" at bounding box center [662, 275] width 105 height 23
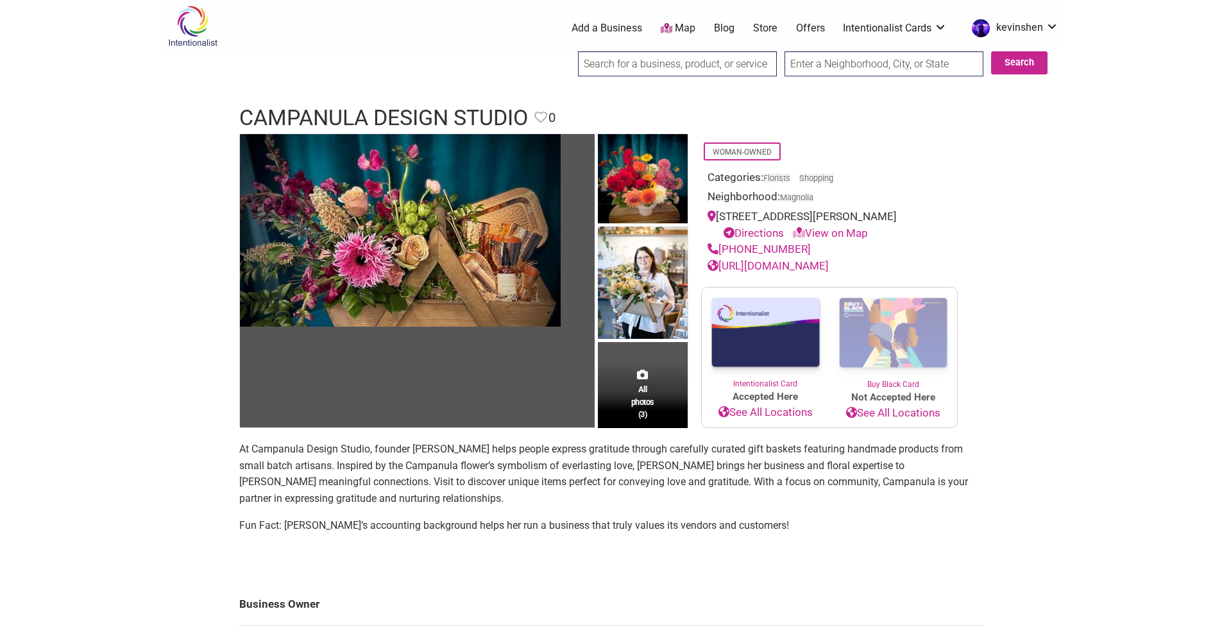
click at [761, 28] on link "Store" at bounding box center [765, 28] width 24 height 14
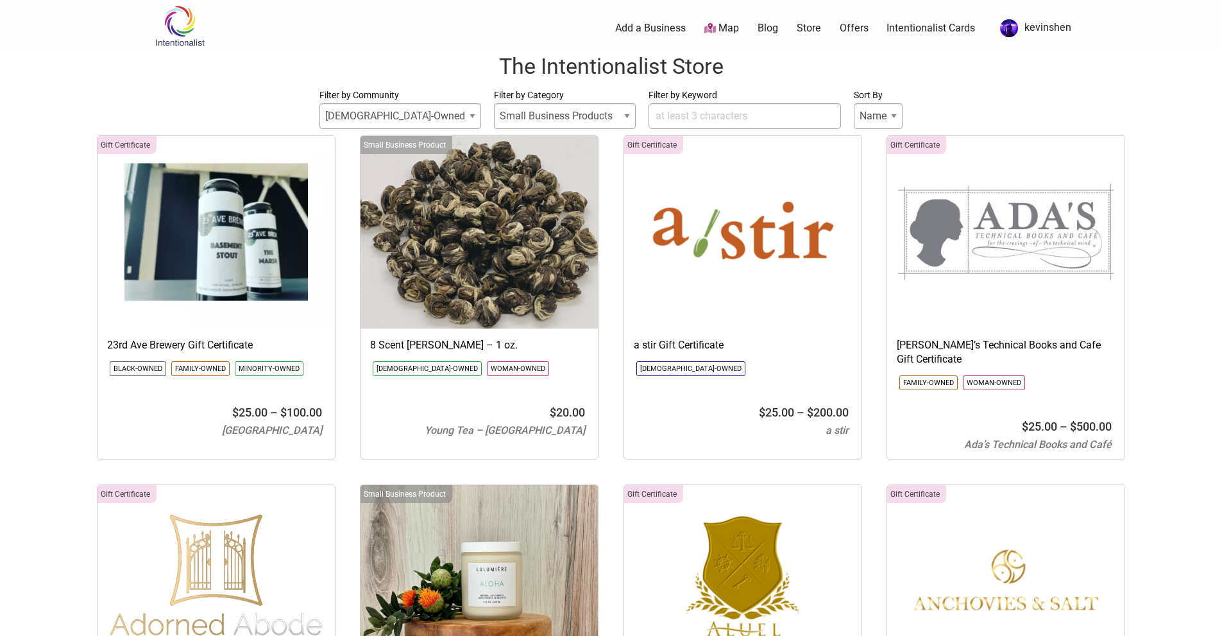
click at [685, 31] on link "Add a Business" at bounding box center [650, 28] width 71 height 14
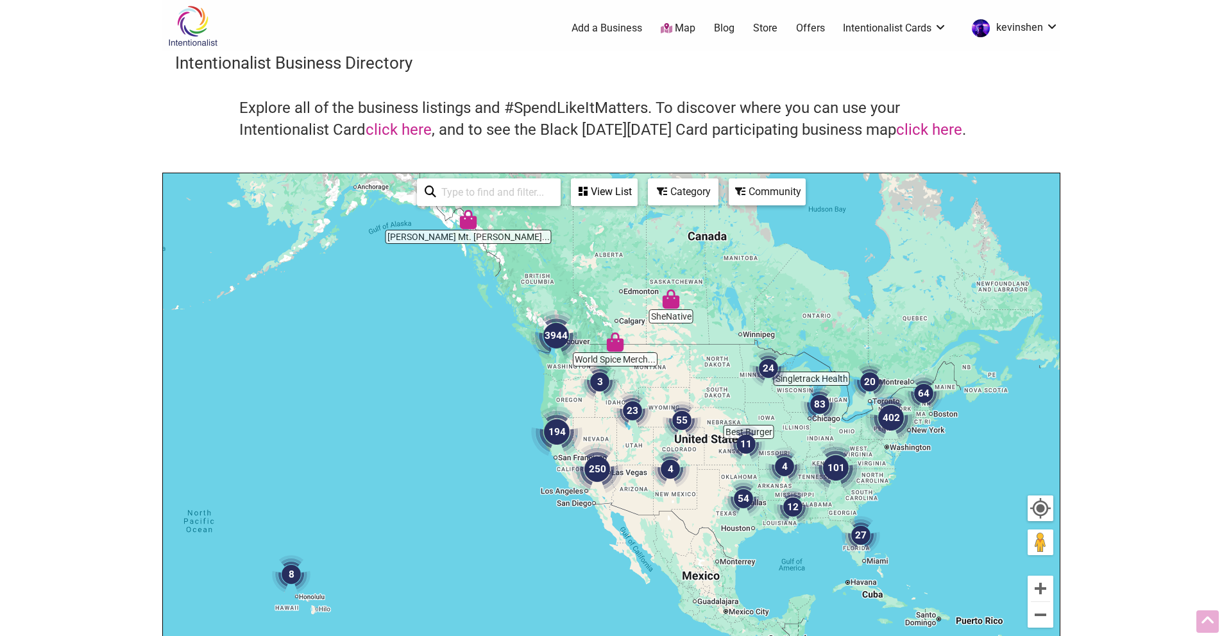
scroll to position [128, 0]
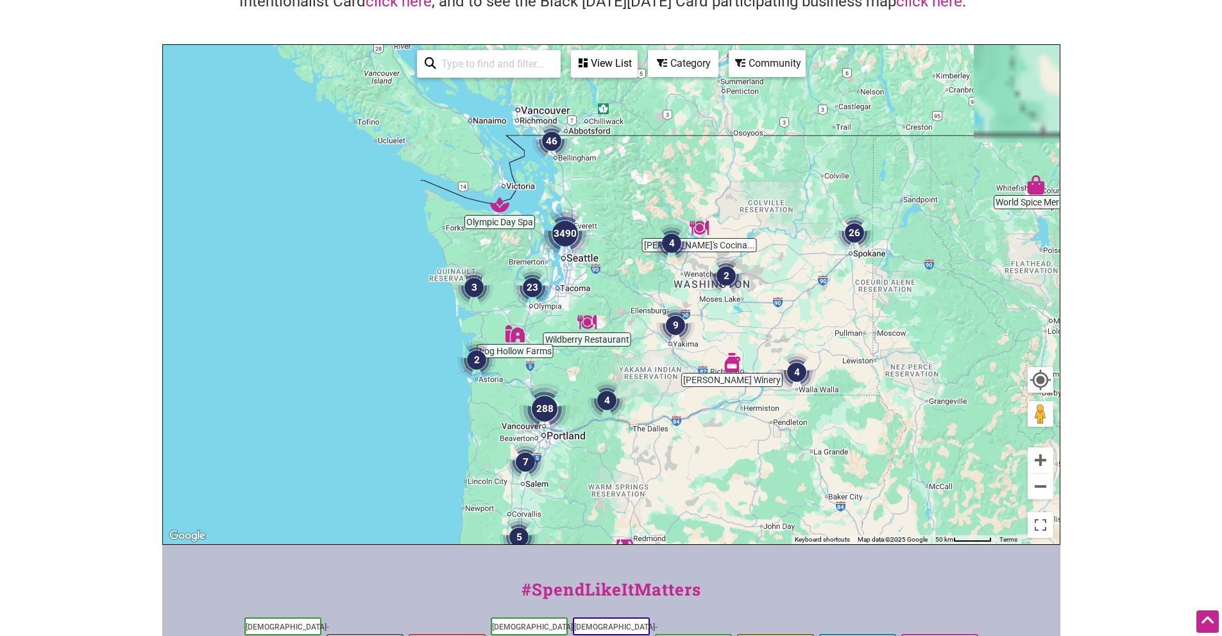
drag, startPoint x: 517, startPoint y: 181, endPoint x: 600, endPoint y: 294, distance: 140.0
click at [600, 294] on div "To navigate, press the arrow keys." at bounding box center [611, 294] width 897 height 499
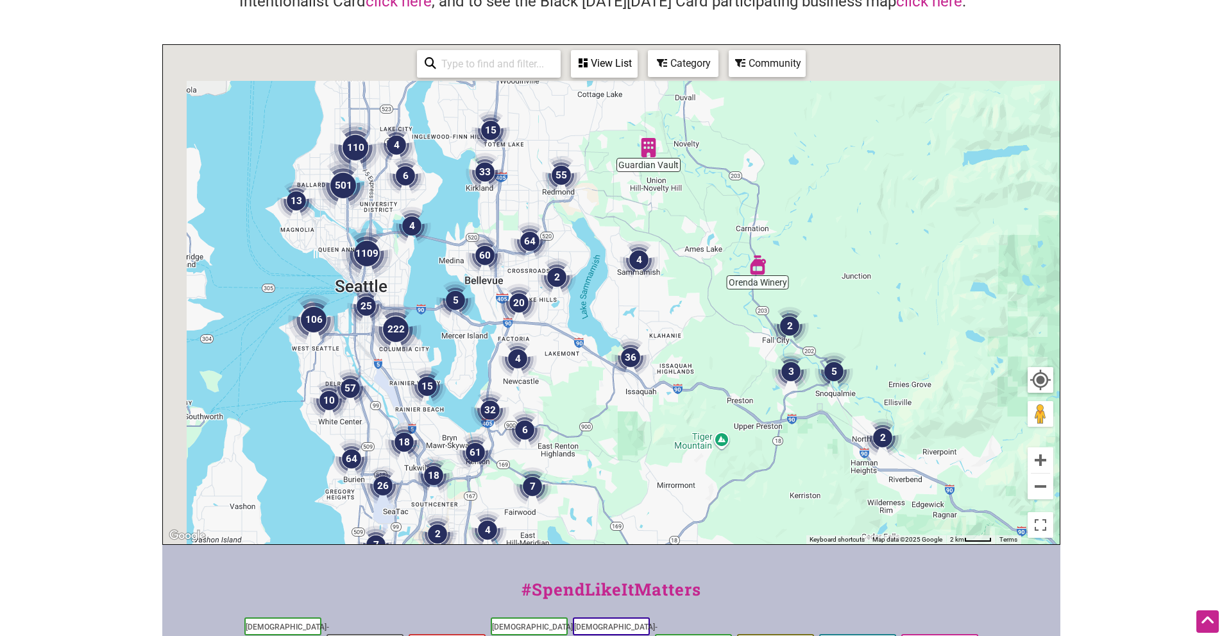
drag, startPoint x: 459, startPoint y: 205, endPoint x: 548, endPoint y: 307, distance: 136.0
click at [548, 307] on div "To navigate, press the arrow keys." at bounding box center [611, 294] width 897 height 499
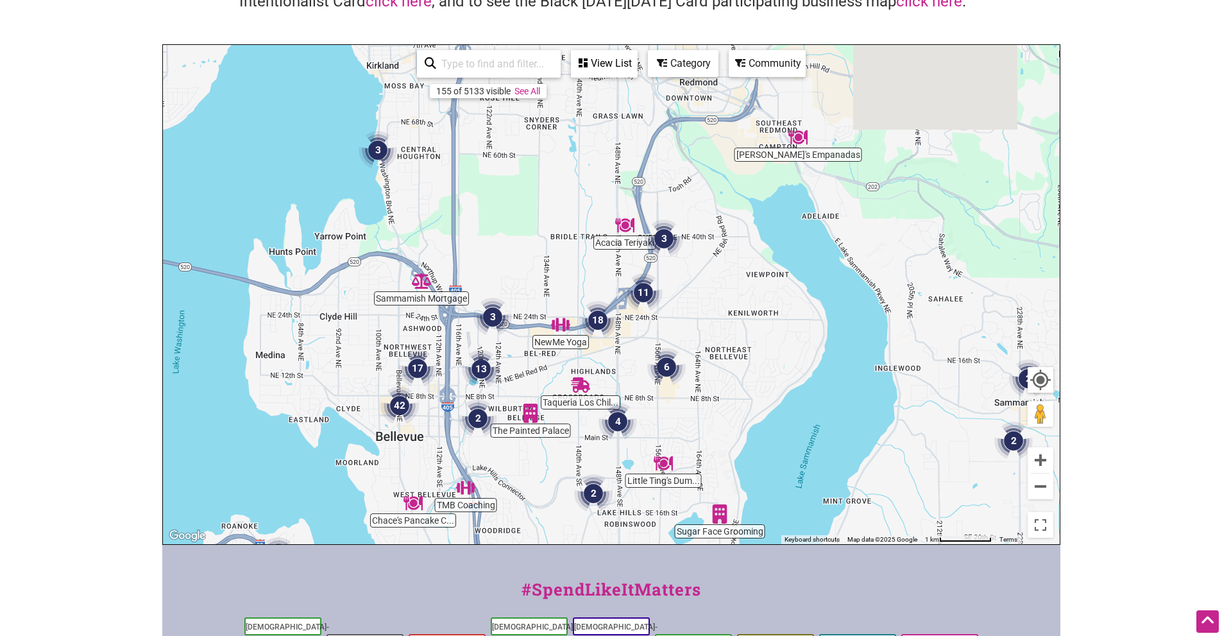
drag, startPoint x: 669, startPoint y: 147, endPoint x: 646, endPoint y: 273, distance: 127.9
click at [646, 258] on img "3" at bounding box center [664, 238] width 39 height 39
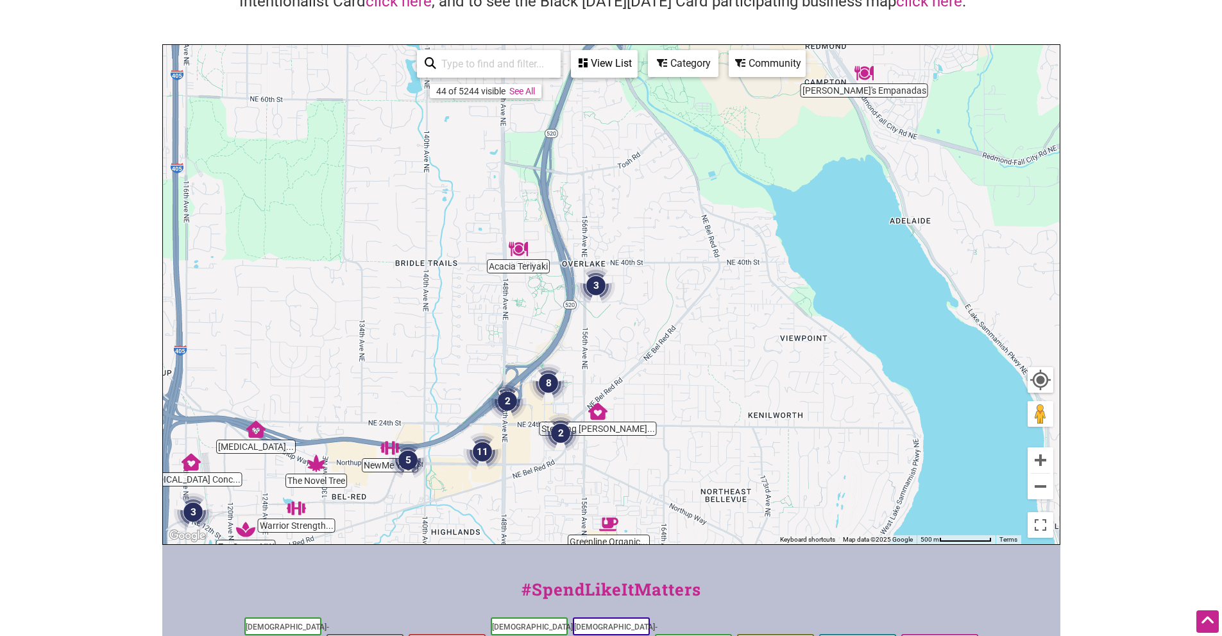
click at [517, 249] on img "Acacia Teriyaki" at bounding box center [518, 248] width 19 height 19
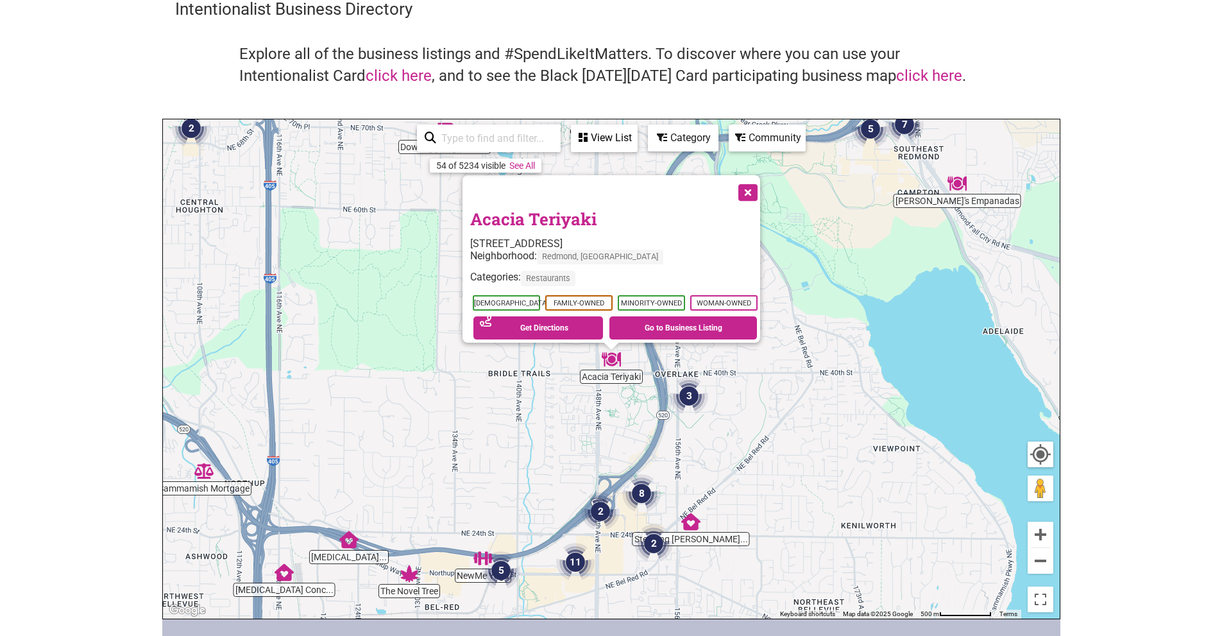
scroll to position [0, 0]
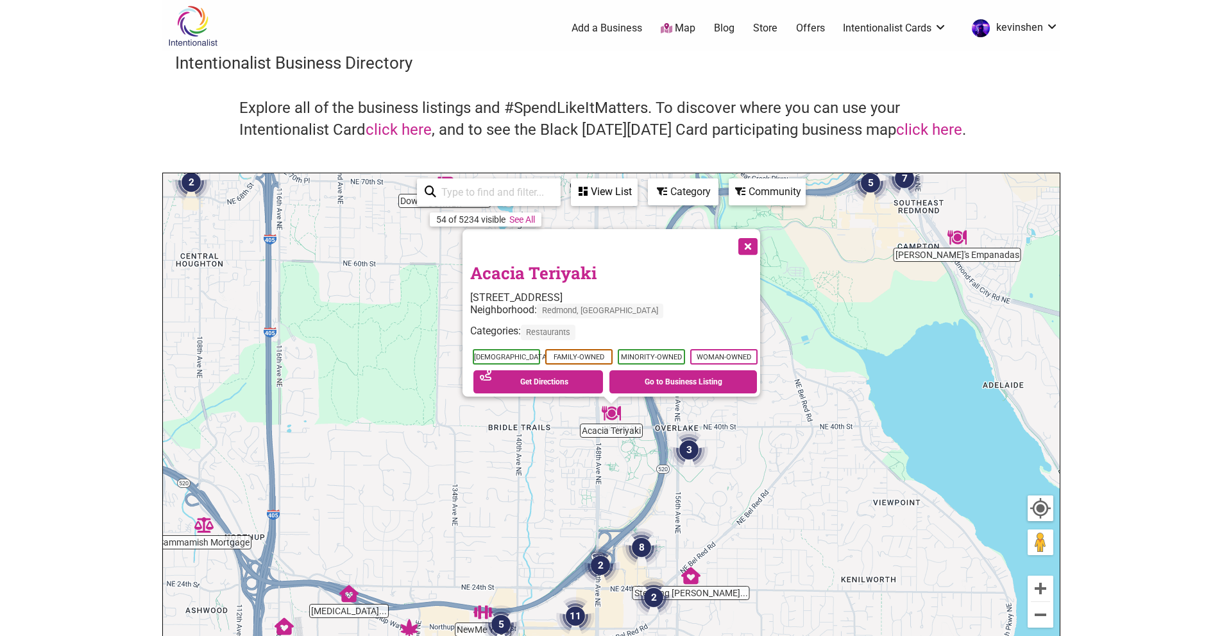
click at [536, 267] on link "Acacia Teriyaki" at bounding box center [533, 273] width 126 height 22
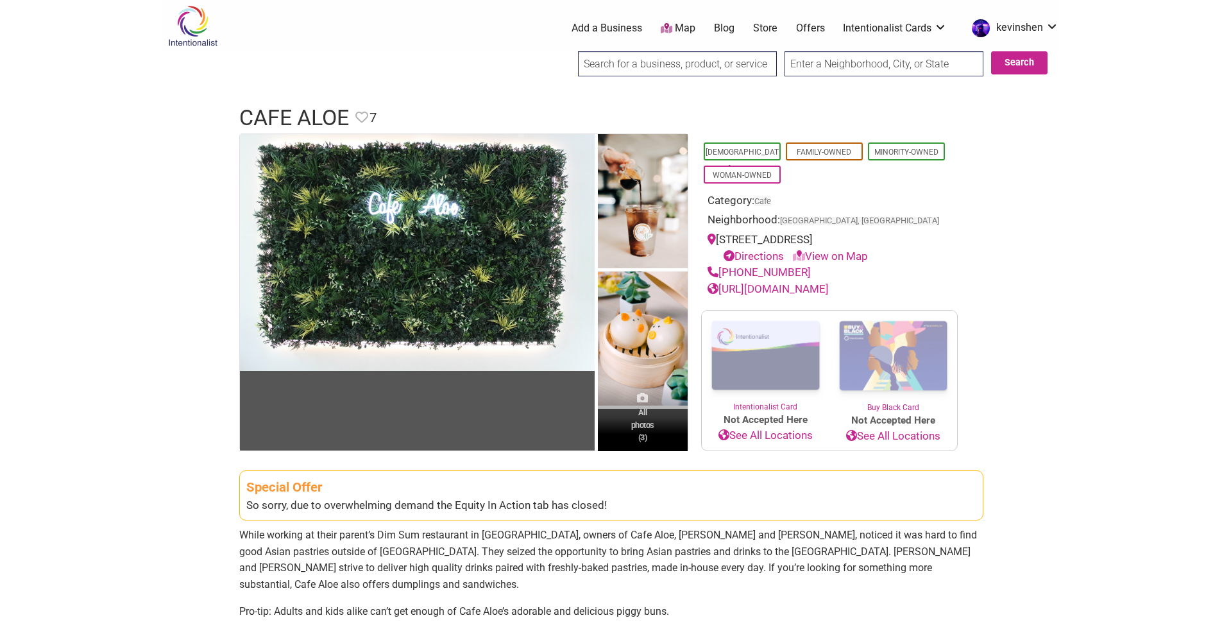
click at [645, 429] on span "All photos (3)" at bounding box center [642, 424] width 23 height 37
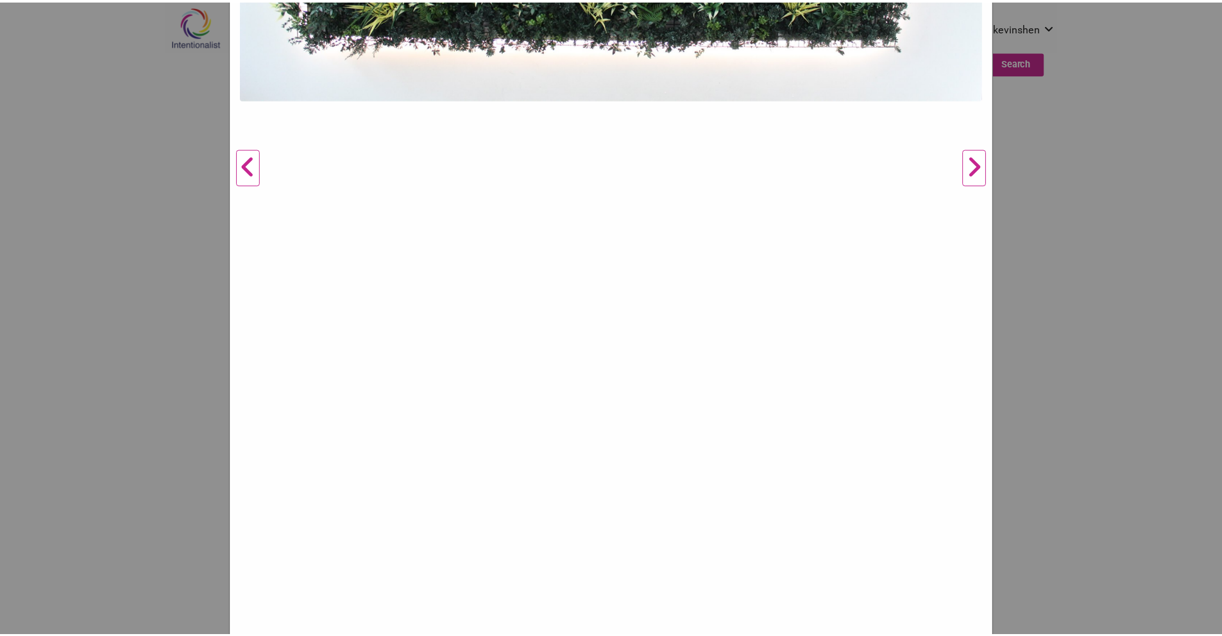
scroll to position [578, 0]
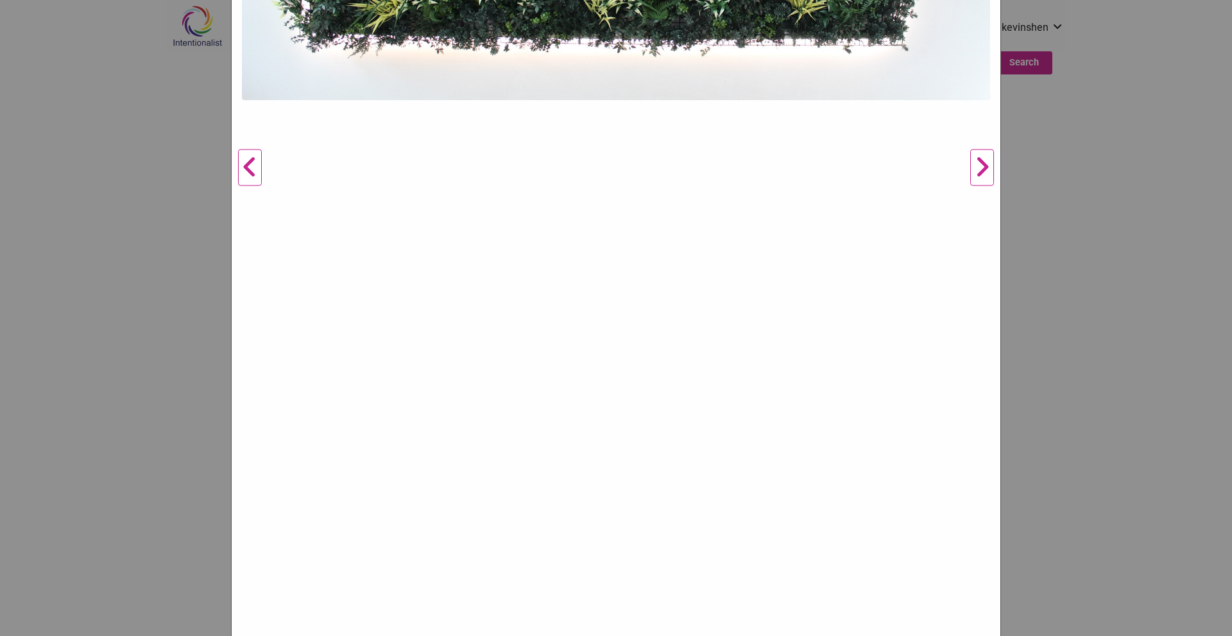
click at [972, 167] on button "Next" at bounding box center [982, 167] width 35 height 1133
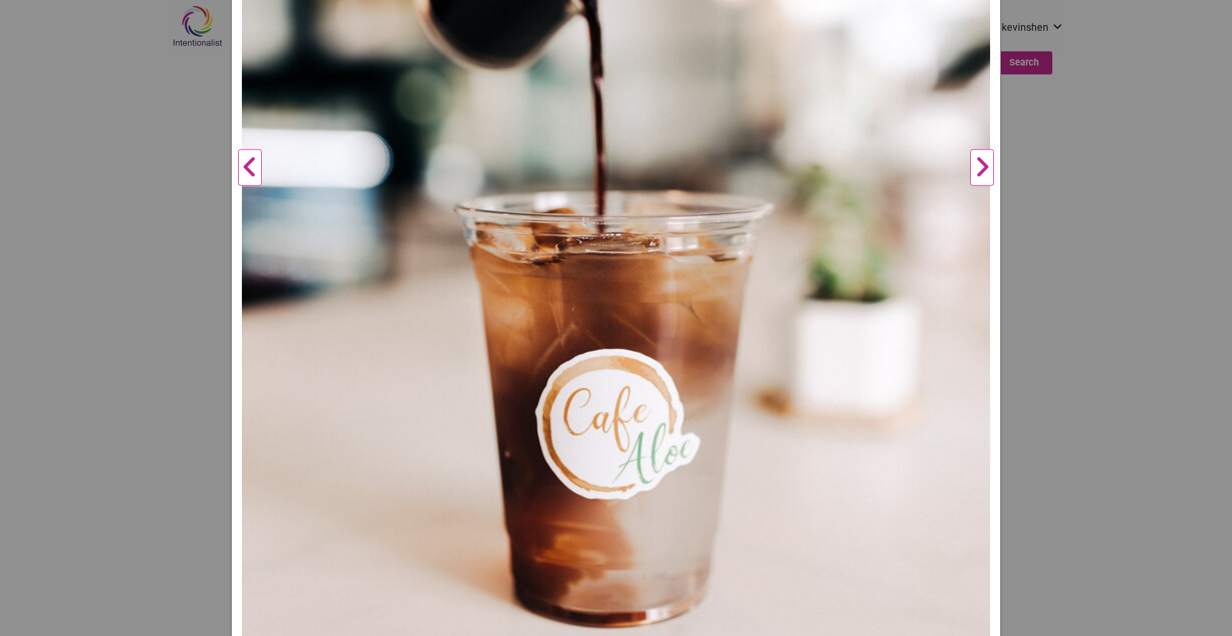
click at [975, 166] on button "Next" at bounding box center [982, 167] width 35 height 1133
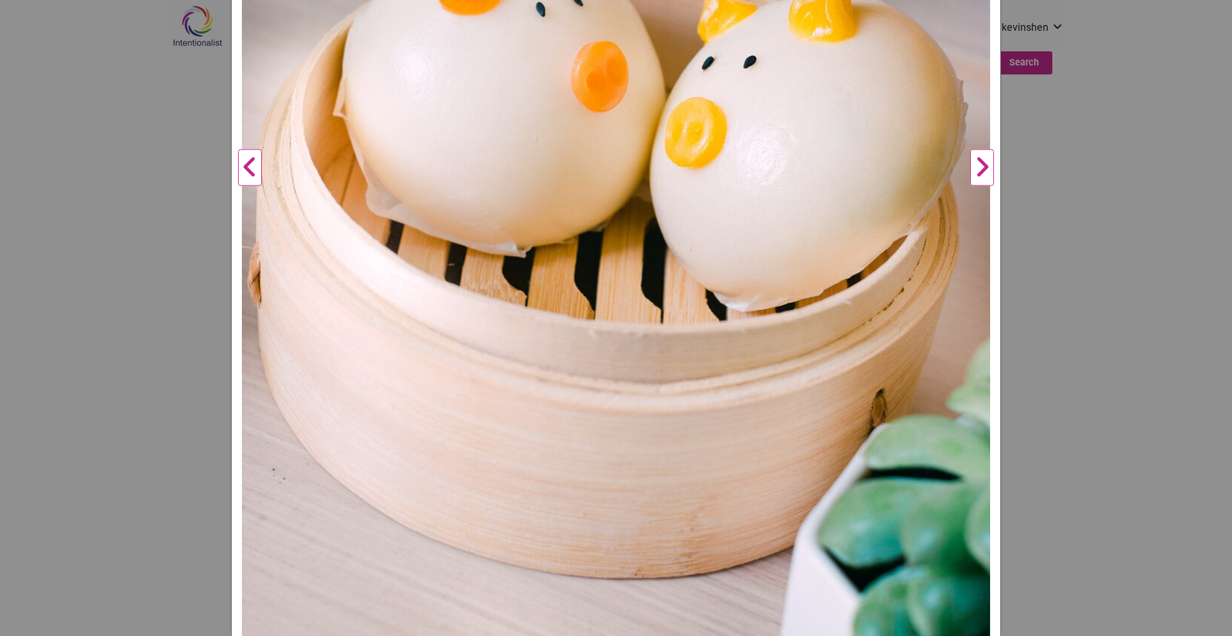
click at [975, 167] on button "Next" at bounding box center [982, 167] width 35 height 1133
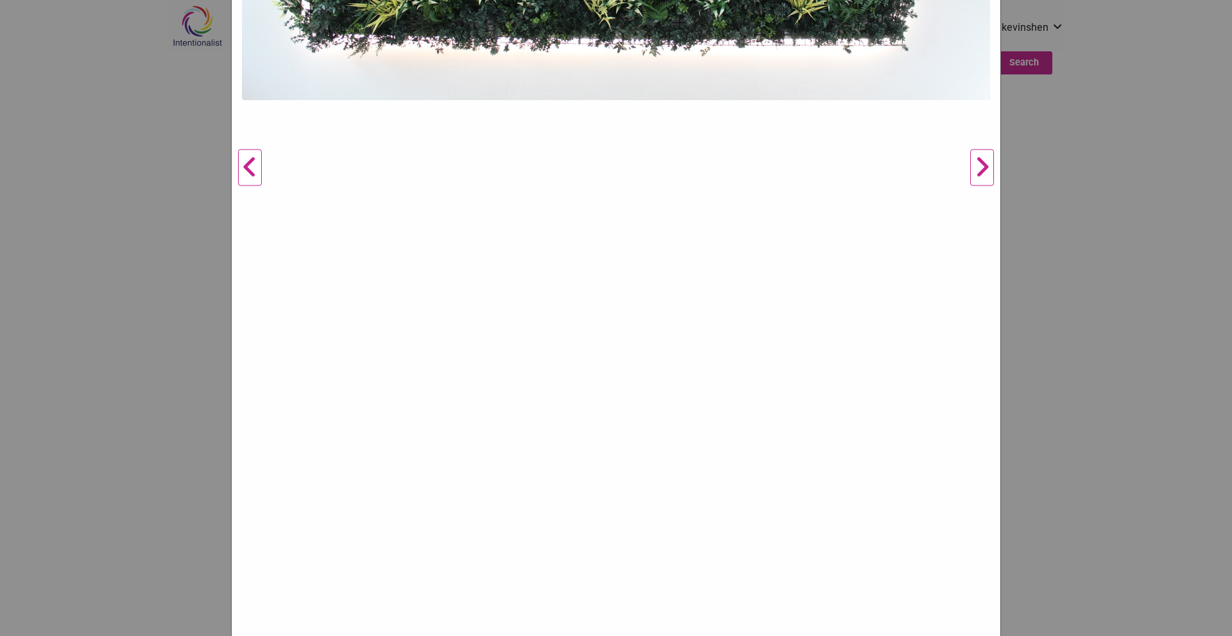
click at [975, 167] on button "Next" at bounding box center [982, 167] width 35 height 1133
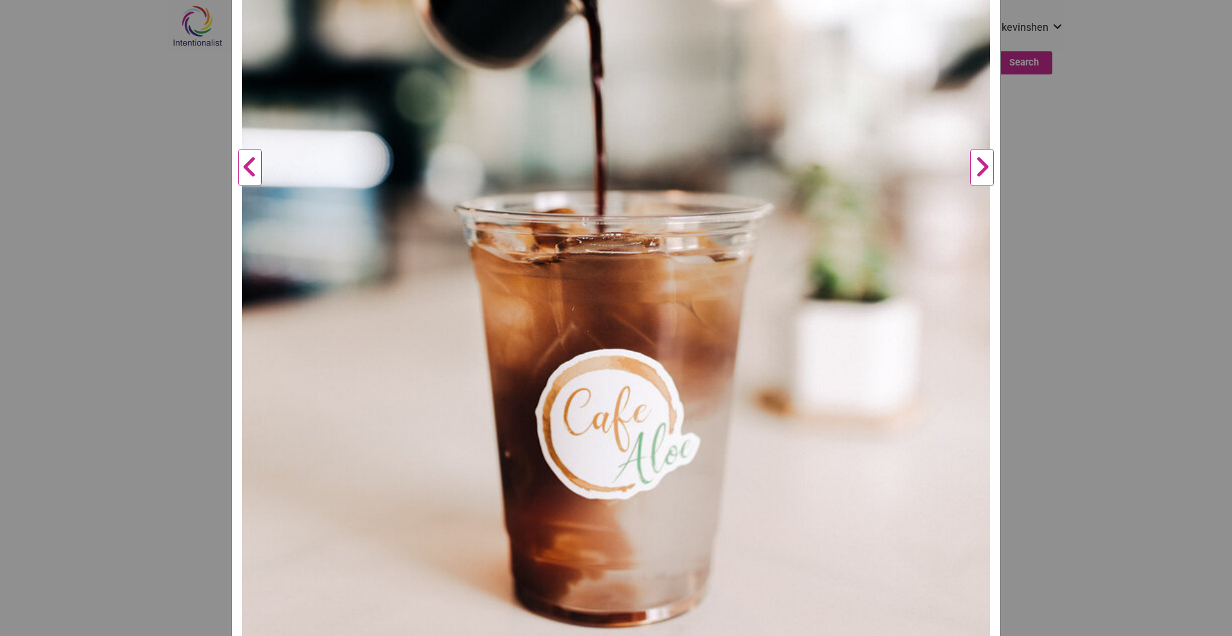
click at [1133, 210] on div "Cafe Aloe Previous Next 1 2 3 ×" at bounding box center [616, 318] width 1232 height 636
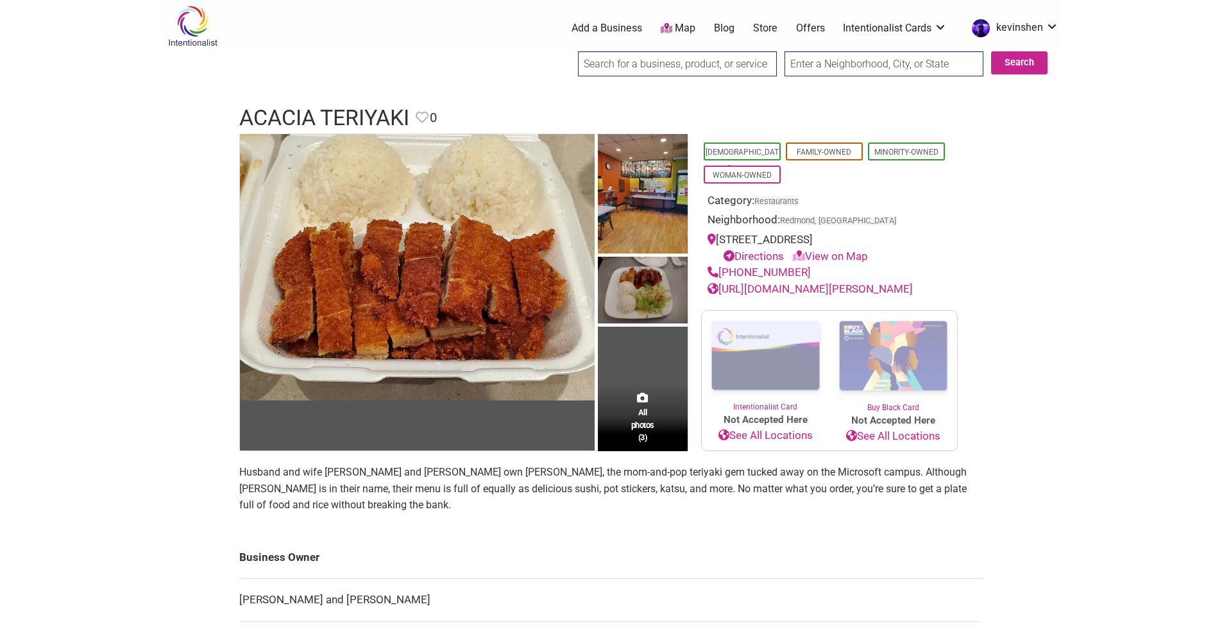
drag, startPoint x: 719, startPoint y: 237, endPoint x: 913, endPoint y: 240, distance: 193.8
click at [913, 240] on div "4026 148th Ave NE Redmond, WA 98052 Directions View on Map" at bounding box center [830, 248] width 244 height 33
click at [766, 31] on link "Store" at bounding box center [765, 28] width 24 height 14
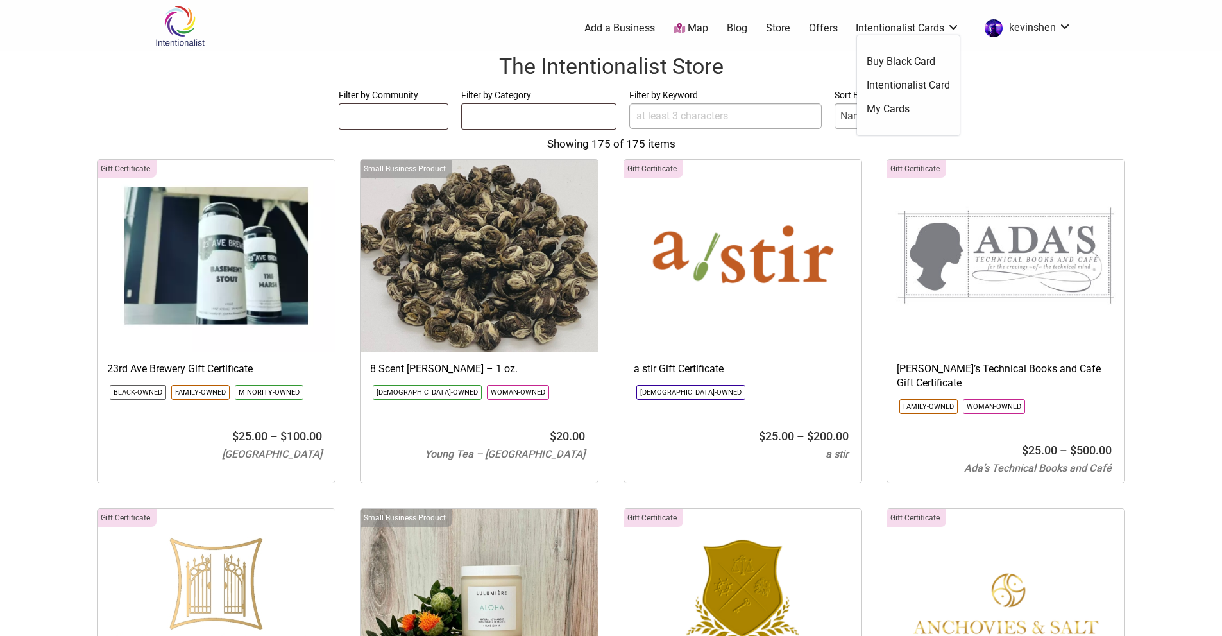
select select
click at [905, 87] on link "Intentionalist Card" at bounding box center [908, 85] width 83 height 14
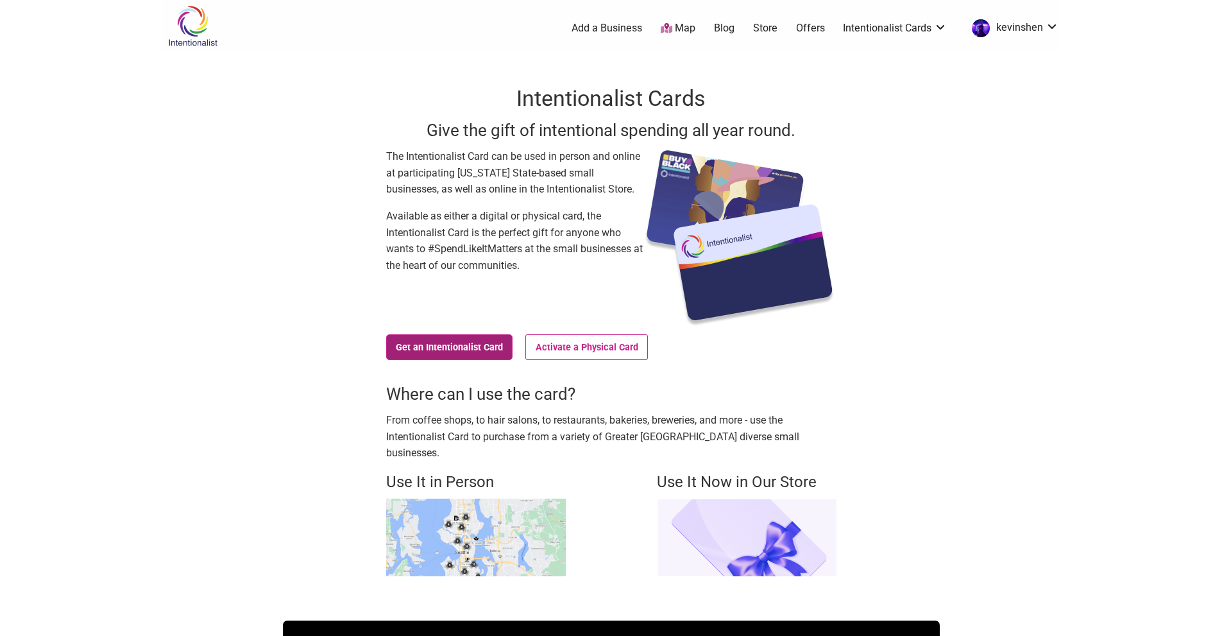
click at [481, 356] on link "Get an Intentionalist Card" at bounding box center [449, 347] width 127 height 26
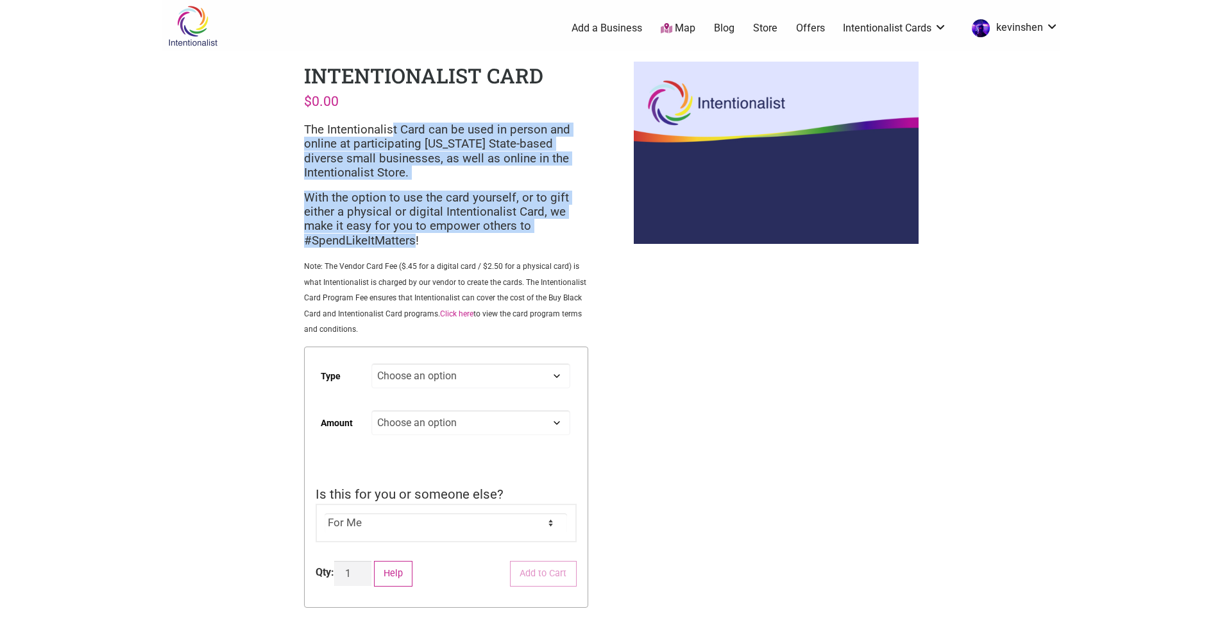
drag, startPoint x: 392, startPoint y: 131, endPoint x: 415, endPoint y: 237, distance: 109.0
click at [415, 237] on div "The Intentionalist Card can be used in person and online at participating [US_S…" at bounding box center [446, 230] width 284 height 214
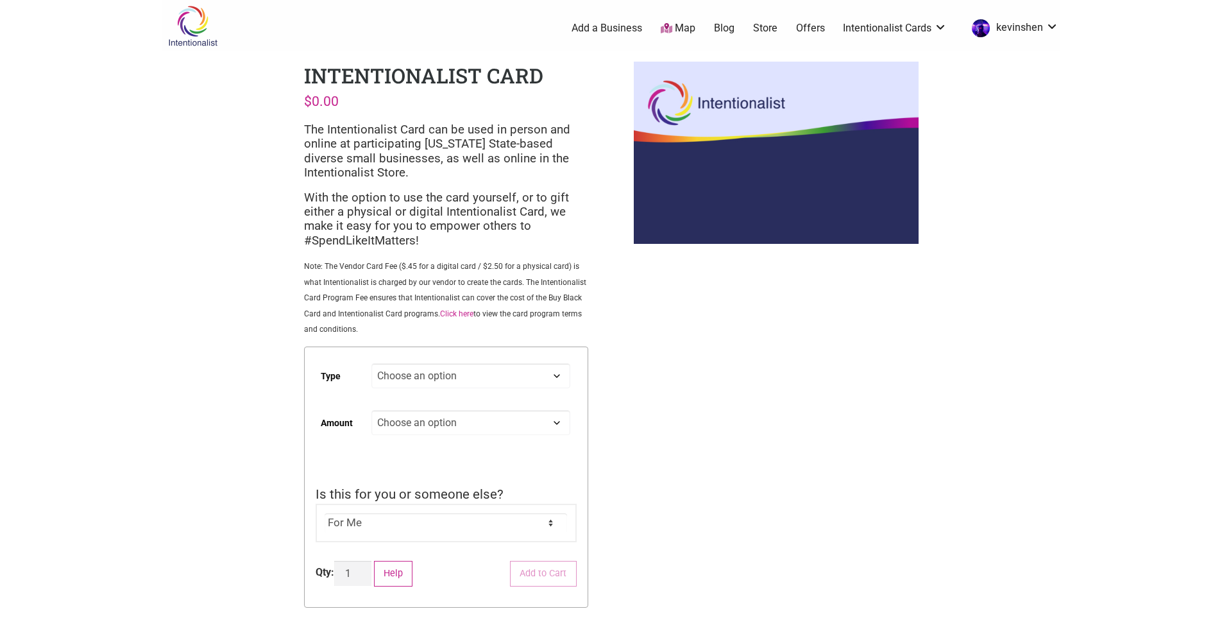
click at [427, 271] on p "Note: The Vendor Card Fee ($.45 for a digital card / $2.50 for a physical card)…" at bounding box center [446, 297] width 284 height 78
drag, startPoint x: 434, startPoint y: 263, endPoint x: 438, endPoint y: 297, distance: 34.2
click at [438, 297] on span "Note: The Vendor Card Fee ($.45 for a digital card / $2.50 for a physical card)…" at bounding box center [445, 298] width 282 height 72
click at [258, 330] on div "Intentionalist Spend like it matters 0 Add a Business Map Blog Store Offers Int…" at bounding box center [611, 492] width 898 height 984
click at [417, 375] on select "Choose an option Digital Physical" at bounding box center [471, 375] width 198 height 25
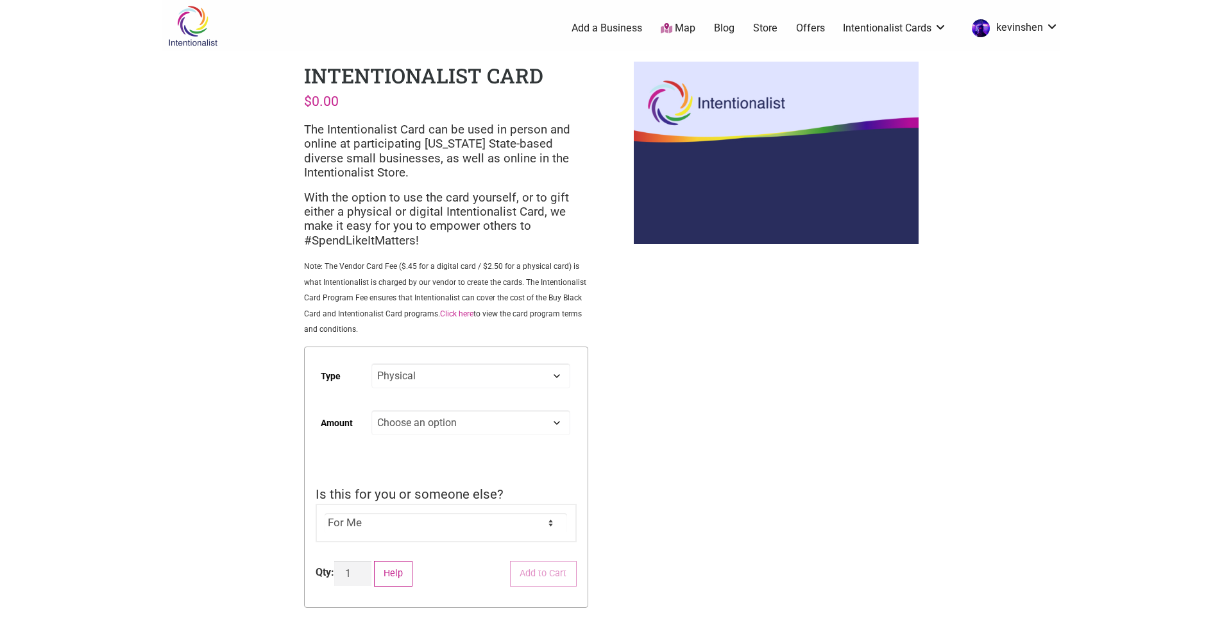
click at [372, 363] on select "Choose an option Digital Physical" at bounding box center [471, 375] width 198 height 25
click at [433, 375] on select "Choose an option Digital Physical" at bounding box center [471, 375] width 198 height 25
click at [372, 363] on select "Choose an option Digital Physical" at bounding box center [471, 375] width 198 height 25
select select "Digital"
click at [443, 432] on select "Choose an option Custom 25 50 100 150 200 250 500" at bounding box center [471, 422] width 198 height 25
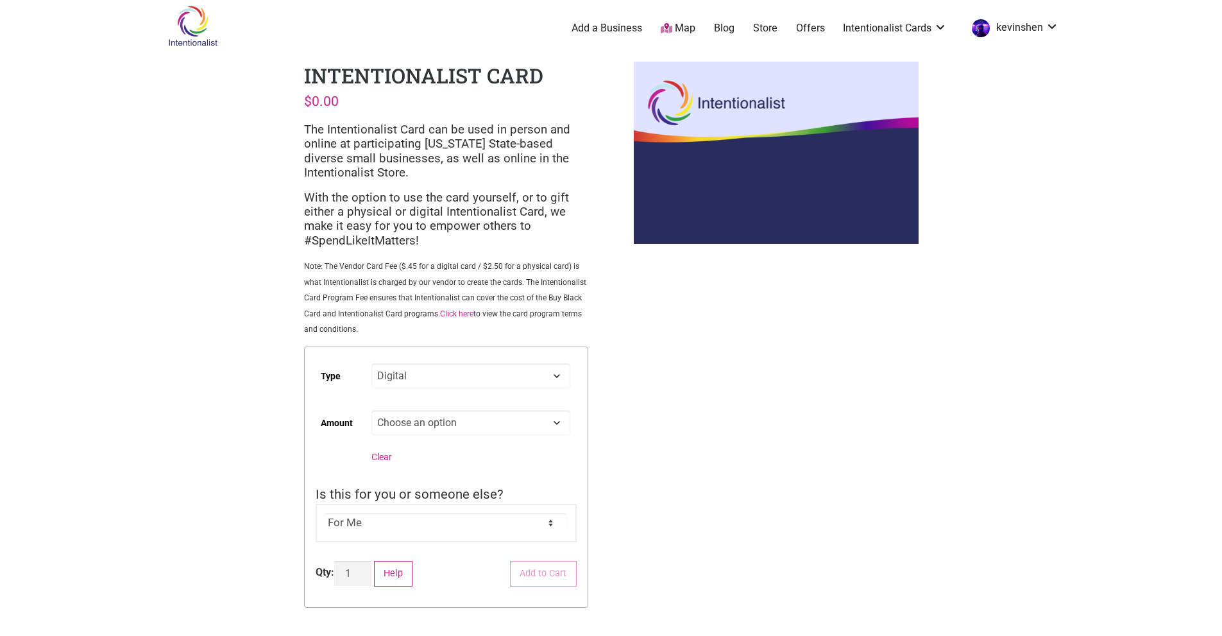
click at [621, 464] on div "Intentionalist Spend like it matters 0 Add a Business Map Blog Store Offers Int…" at bounding box center [611, 492] width 898 height 984
click at [534, 526] on select "For Me For Someone Else" at bounding box center [446, 522] width 243 height 19
click at [657, 503] on div "Intentionalist Spend like it matters 0 Add a Business Map Blog Store Offers Int…" at bounding box center [611, 492] width 898 height 984
